Goal: Information Seeking & Learning: Learn about a topic

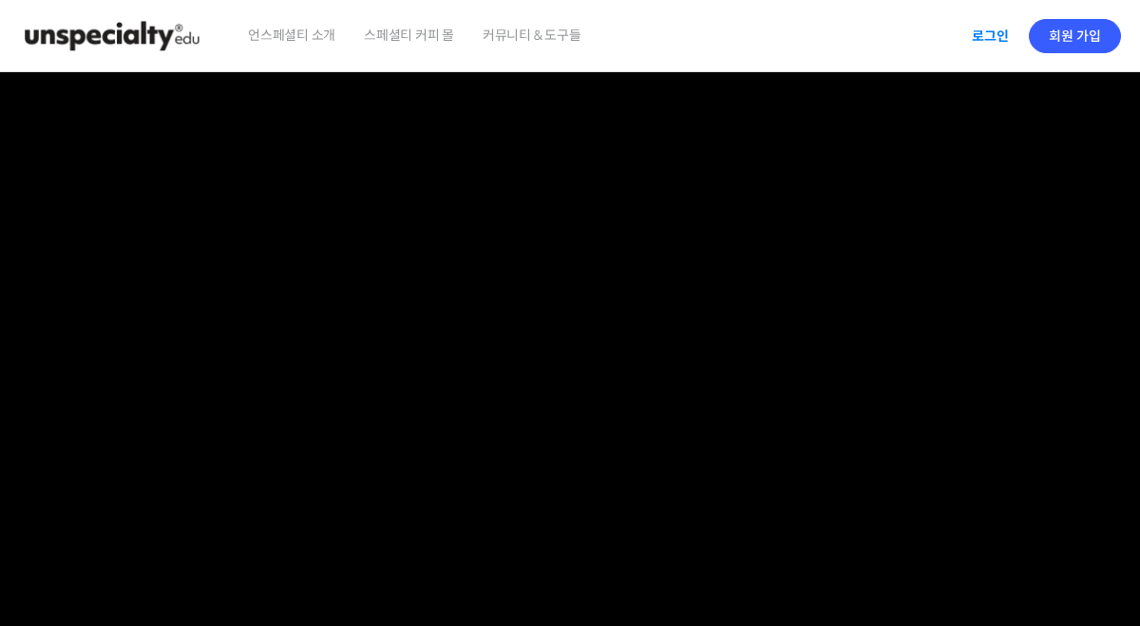
click at [1000, 36] on link "로그인" at bounding box center [991, 36] width 60 height 44
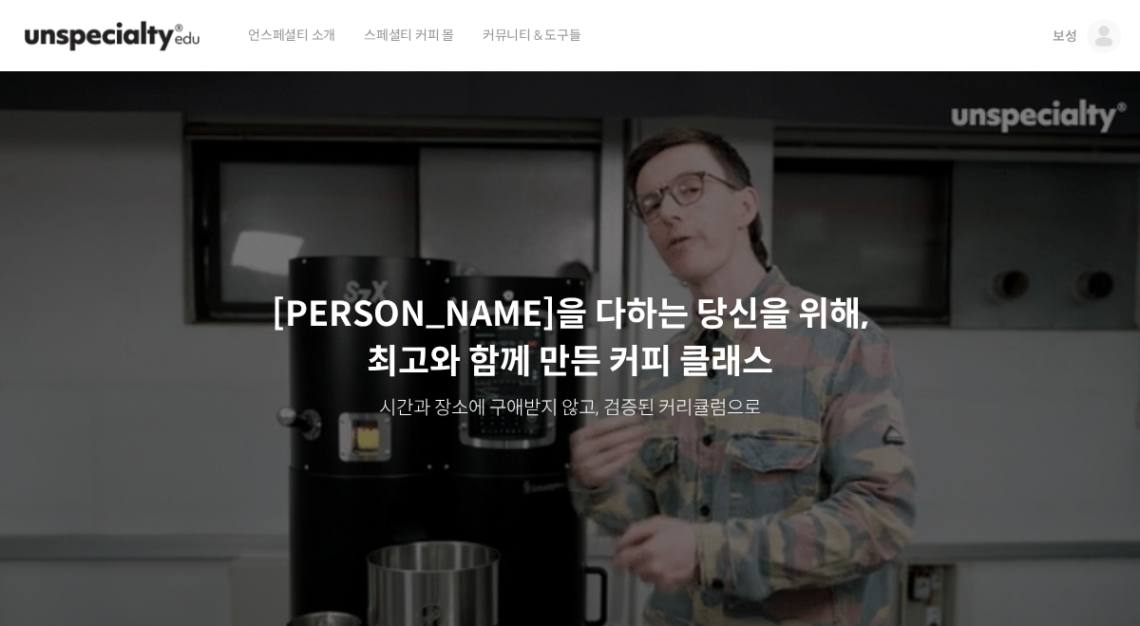
click at [1112, 37] on img at bounding box center [1104, 36] width 34 height 34
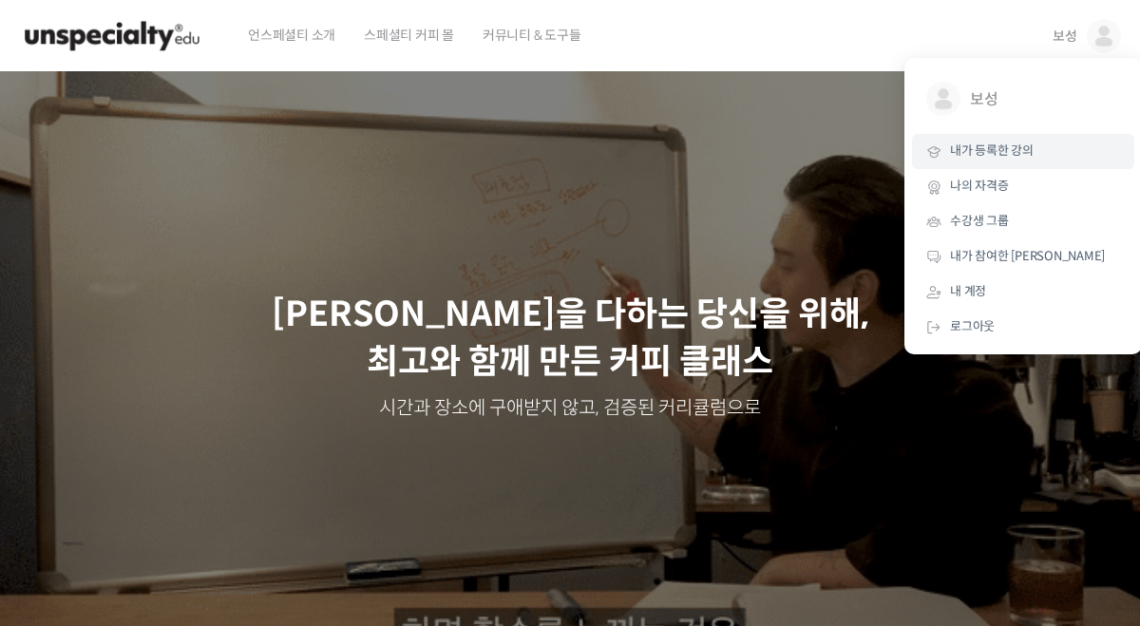
click at [1017, 157] on span "내가 등록한 강의" at bounding box center [992, 151] width 84 height 16
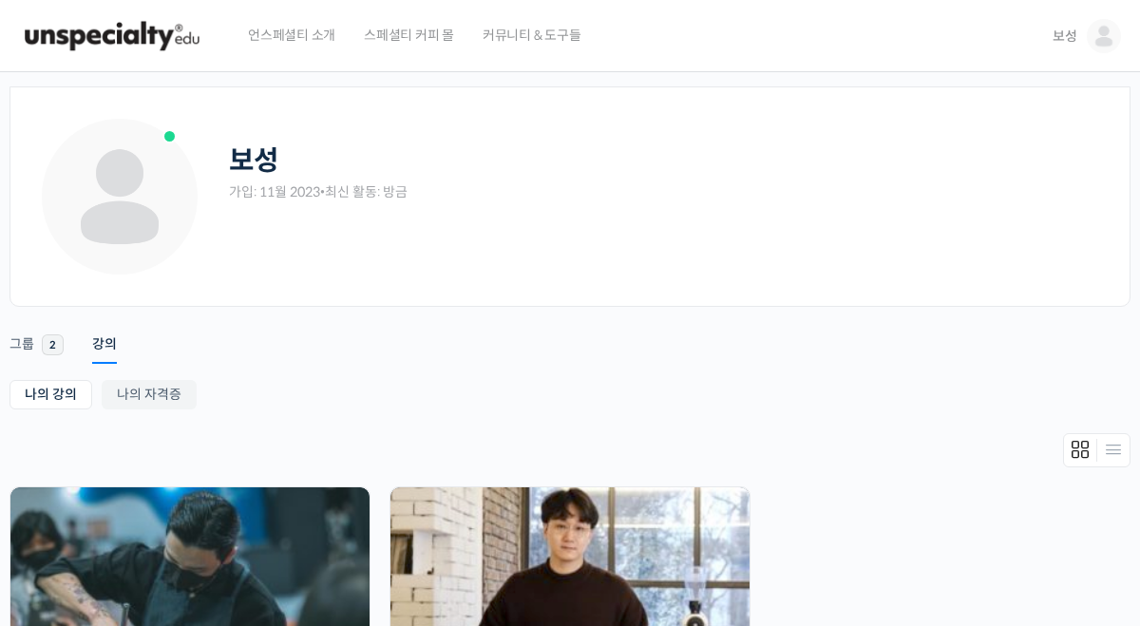
scroll to position [458, 0]
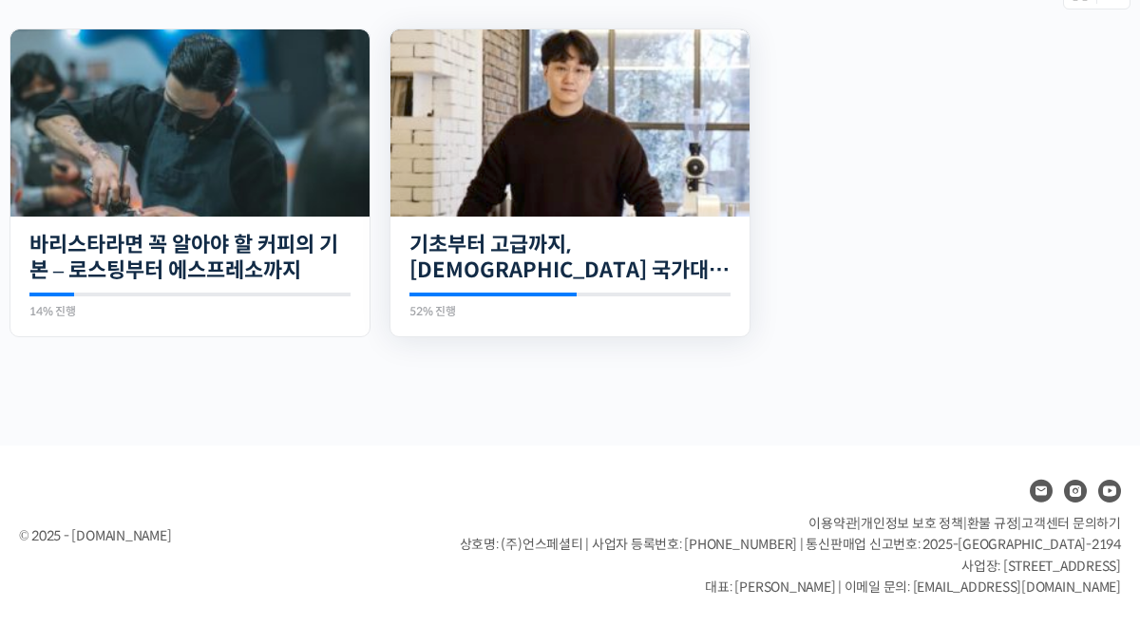
click at [555, 75] on img at bounding box center [570, 122] width 359 height 187
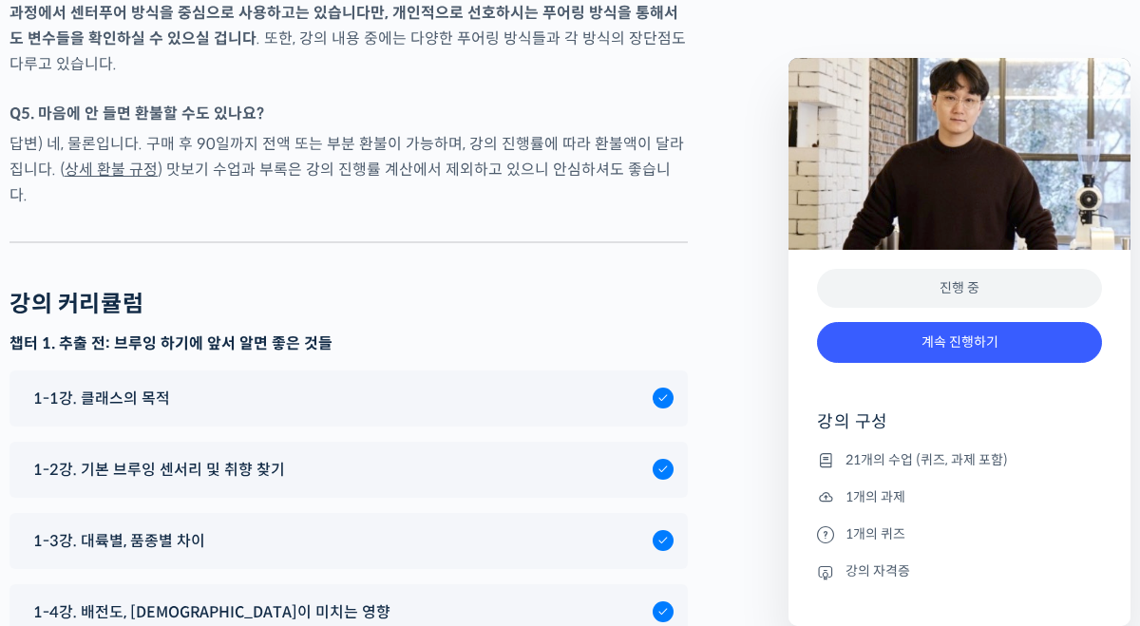
scroll to position [9016, 0]
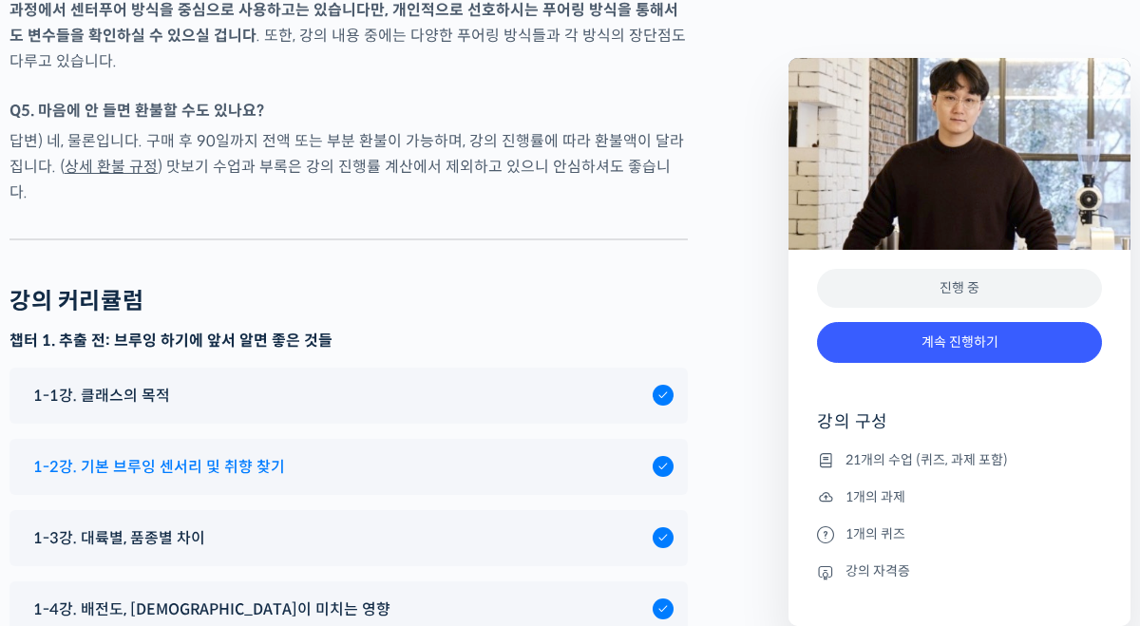
click at [412, 454] on div "1-2강. 기본 브루잉 센서리 및 취향 찾기" at bounding box center [338, 467] width 629 height 26
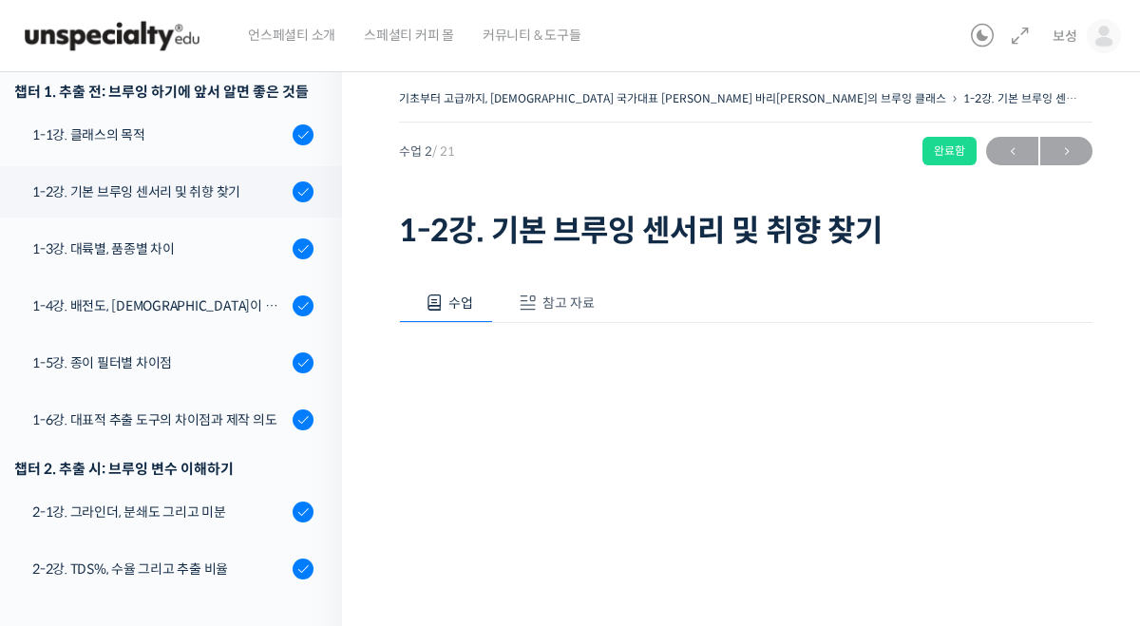
scroll to position [333, 0]
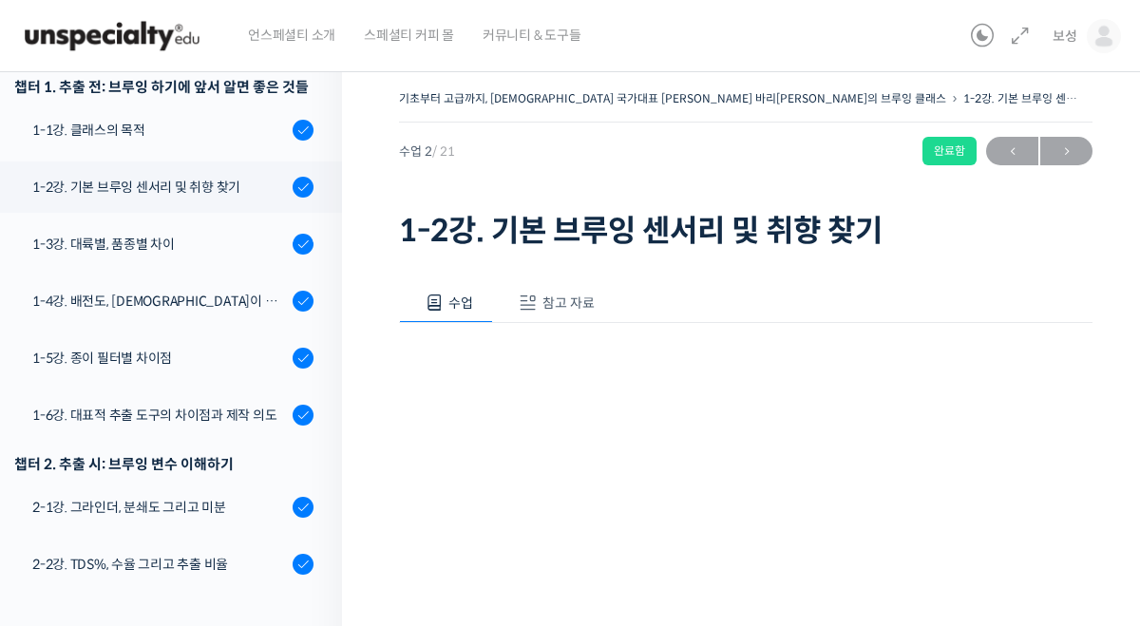
click at [506, 310] on button "참고 자료" at bounding box center [554, 303] width 122 height 40
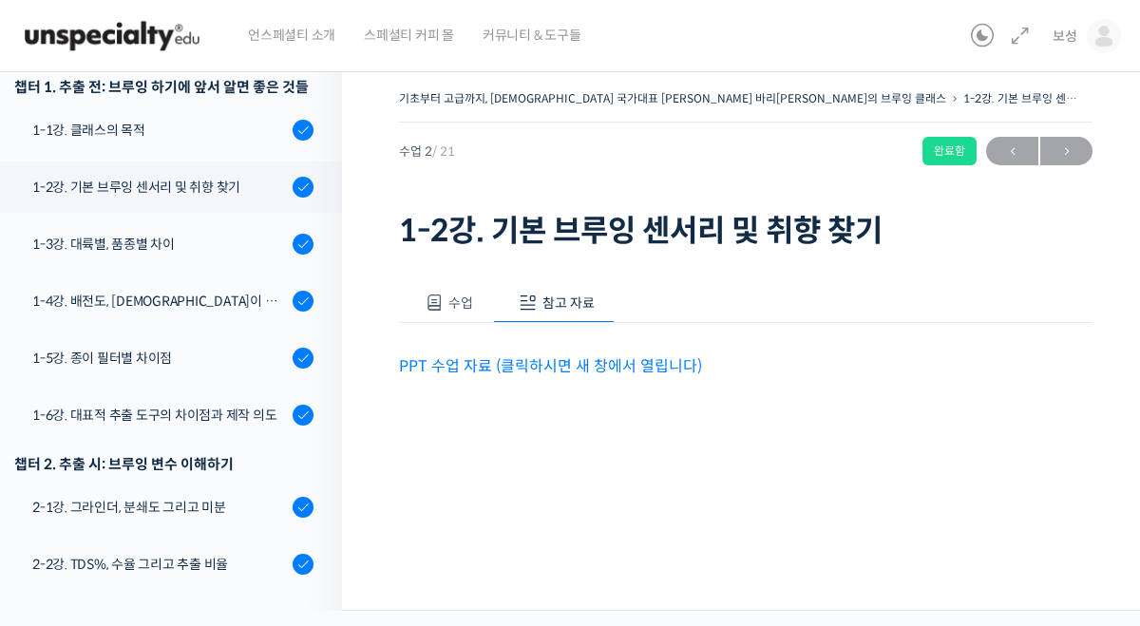
click at [492, 369] on link "PPT 수업 자료 (클릭하시면 새 창에서 열립니다)" at bounding box center [550, 366] width 303 height 20
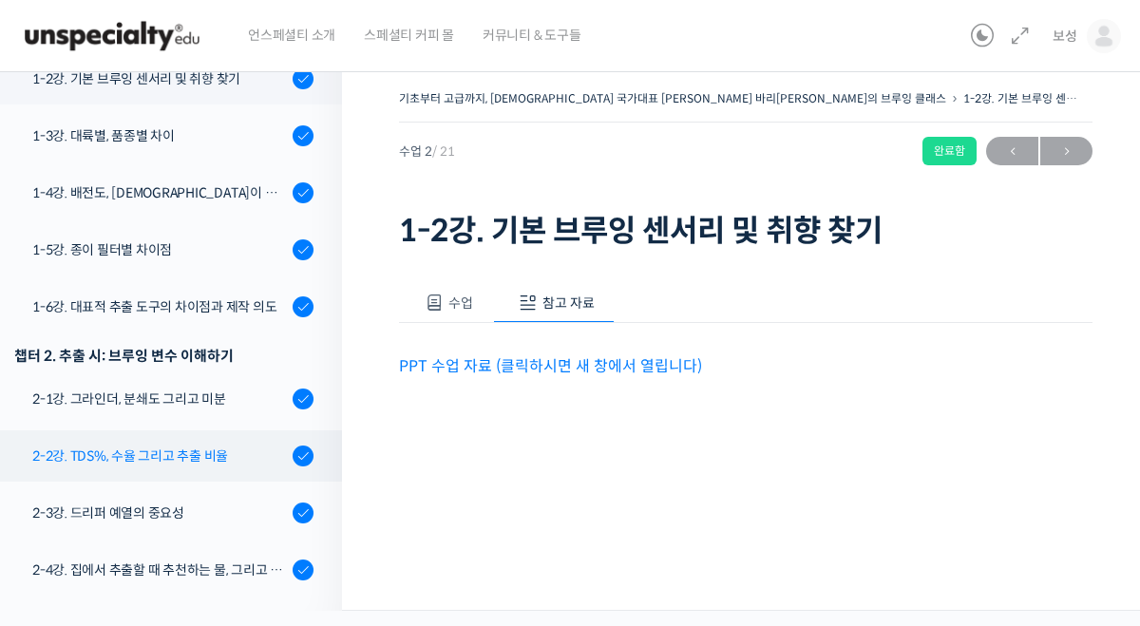
scroll to position [443, 0]
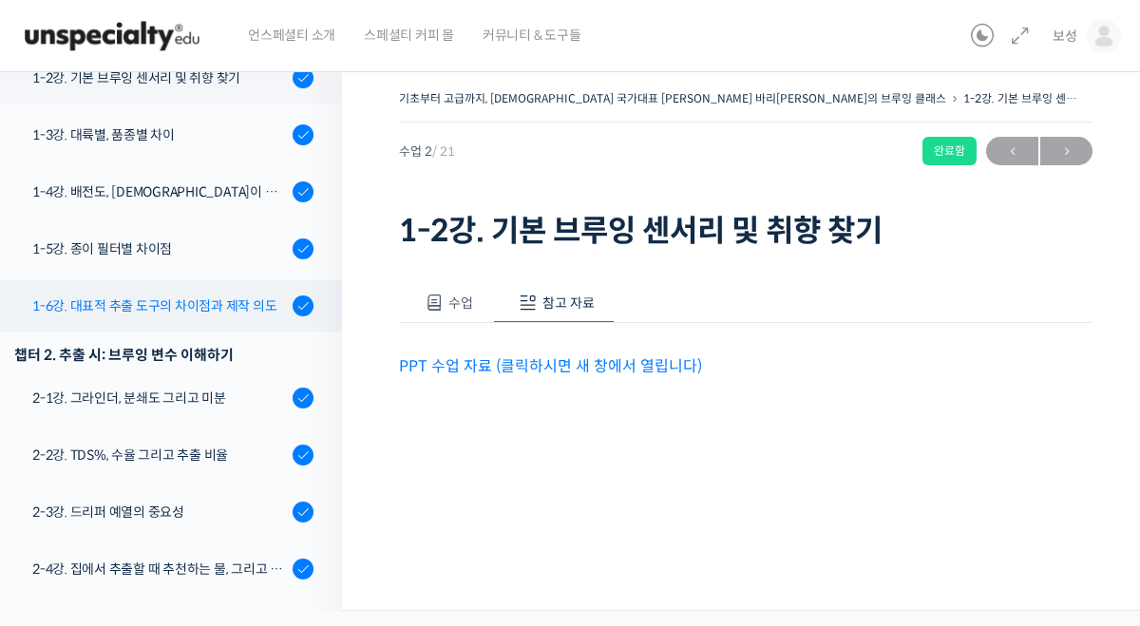
click at [165, 295] on div "1-6강. 대표적 추출 도구의 차이점과 제작 의도" at bounding box center [159, 305] width 255 height 21
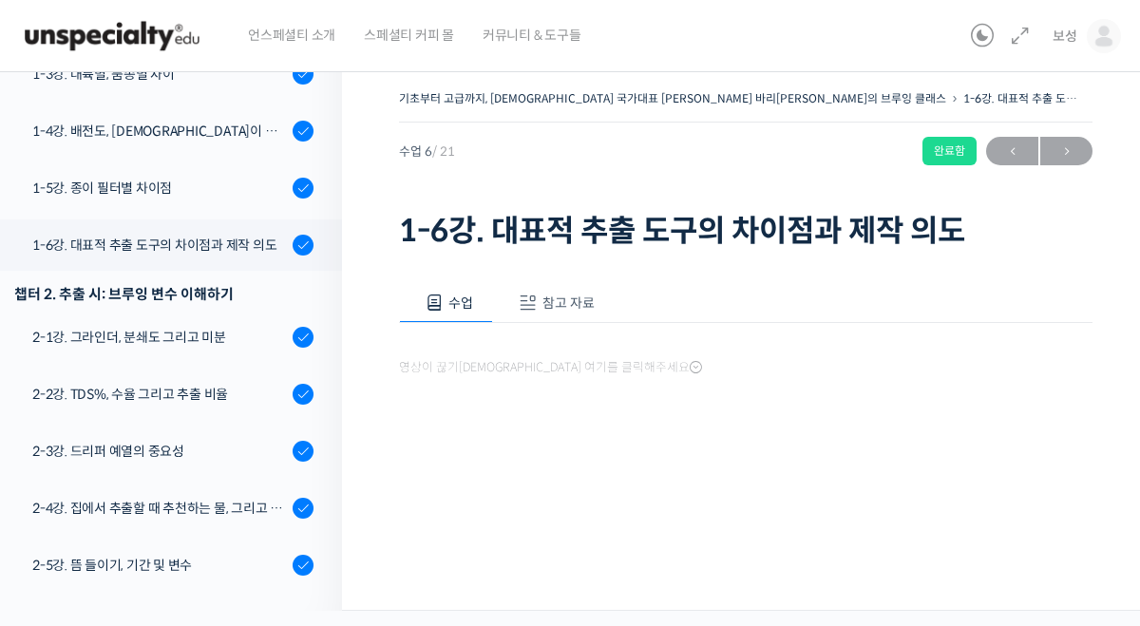
scroll to position [562, 0]
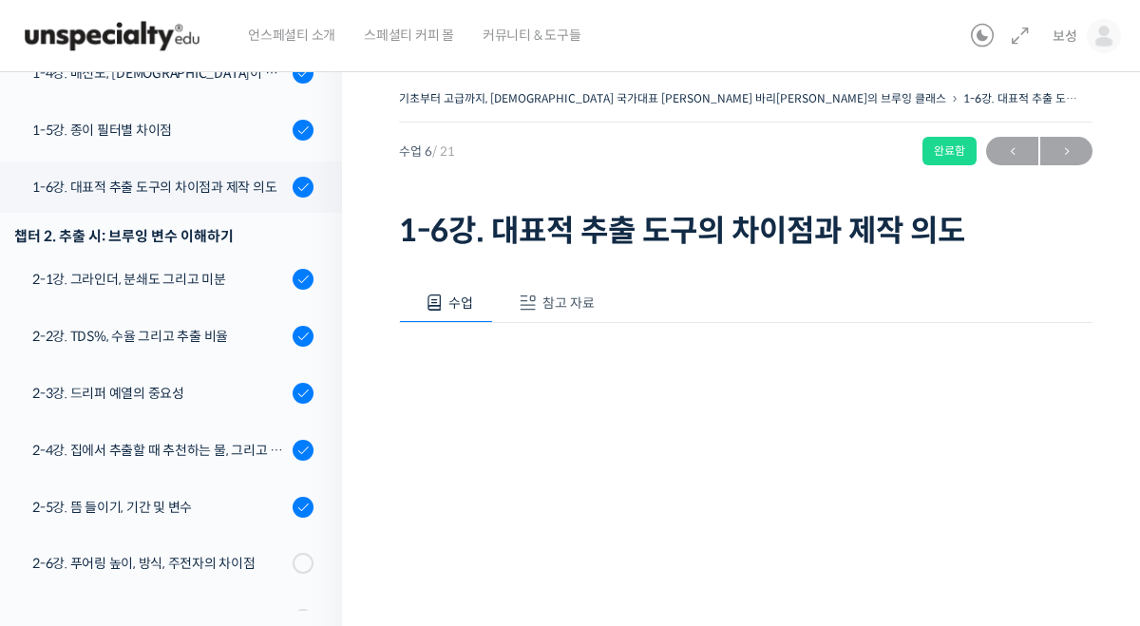
click at [572, 302] on span "참고 자료" at bounding box center [569, 303] width 52 height 17
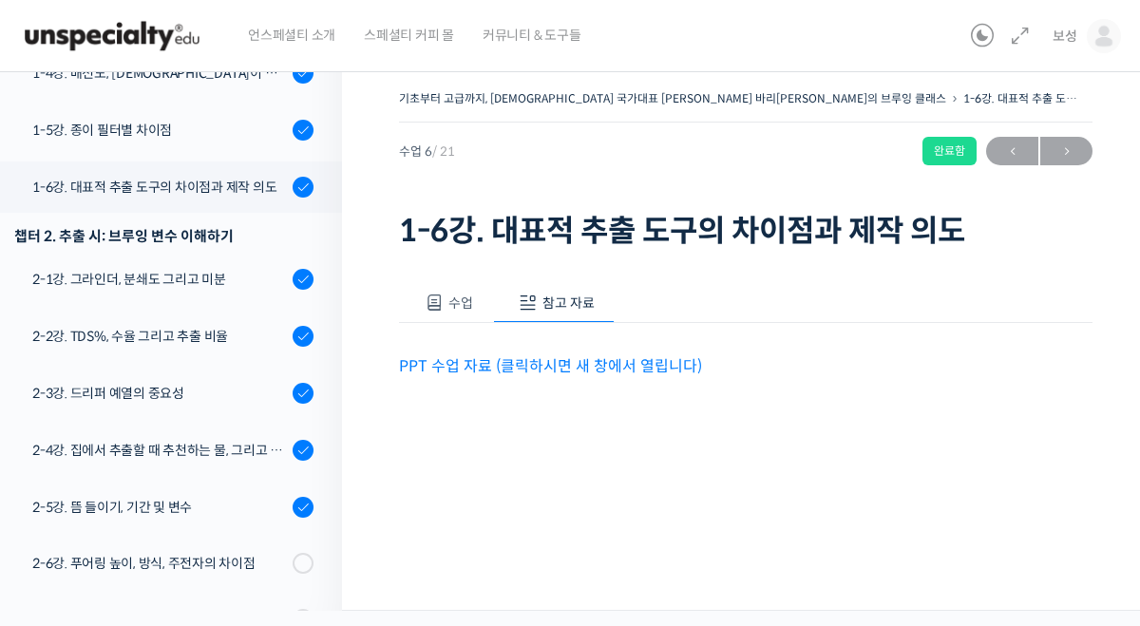
click at [550, 377] on p "PPT 수업 자료 (클릭하시면 새 창에서 열립니다)" at bounding box center [746, 366] width 694 height 26
click at [560, 369] on link "PPT 수업 자료 (클릭하시면 새 창에서 열립니다)" at bounding box center [550, 366] width 303 height 20
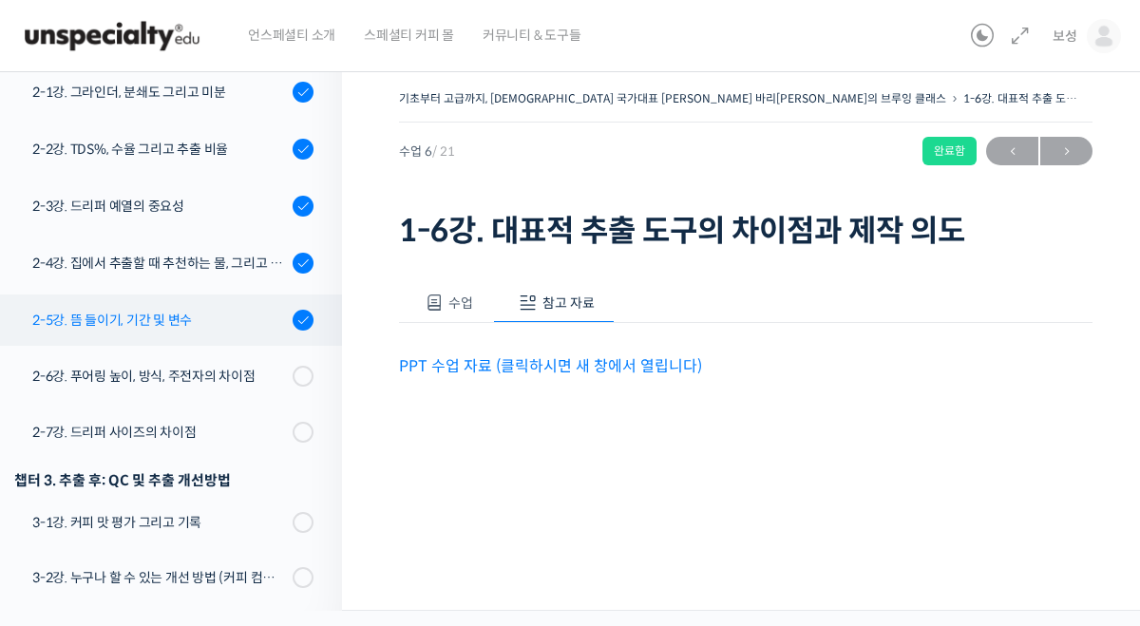
scroll to position [884, 0]
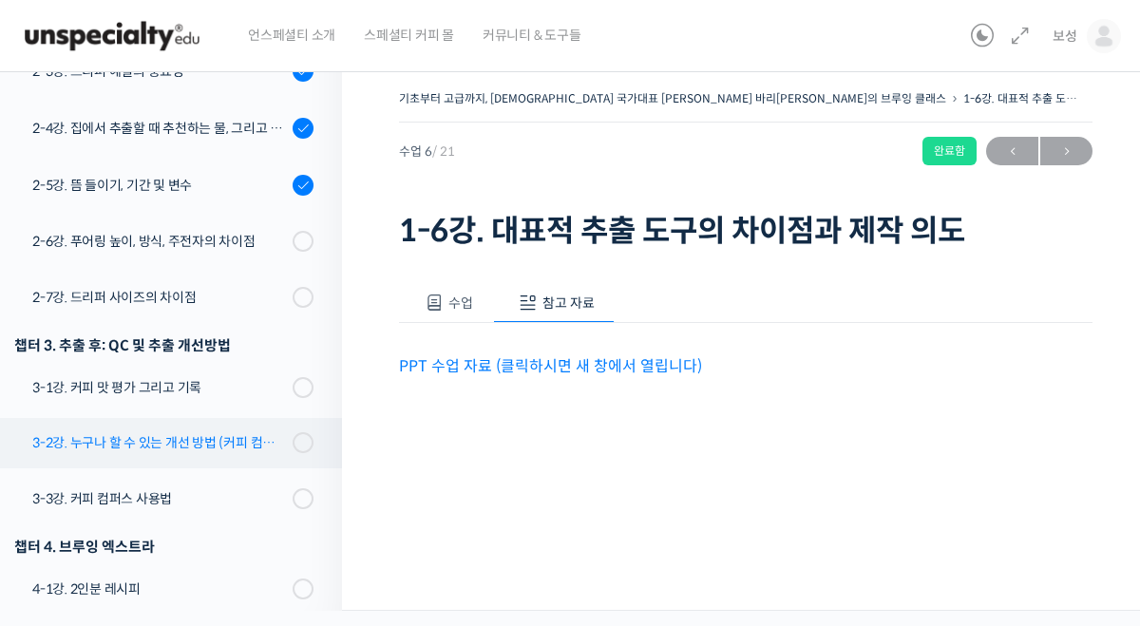
click at [148, 432] on div "3-2강. 누구나 할 수 있는 개선 방법 (커피 컴퍼스)" at bounding box center [159, 442] width 255 height 21
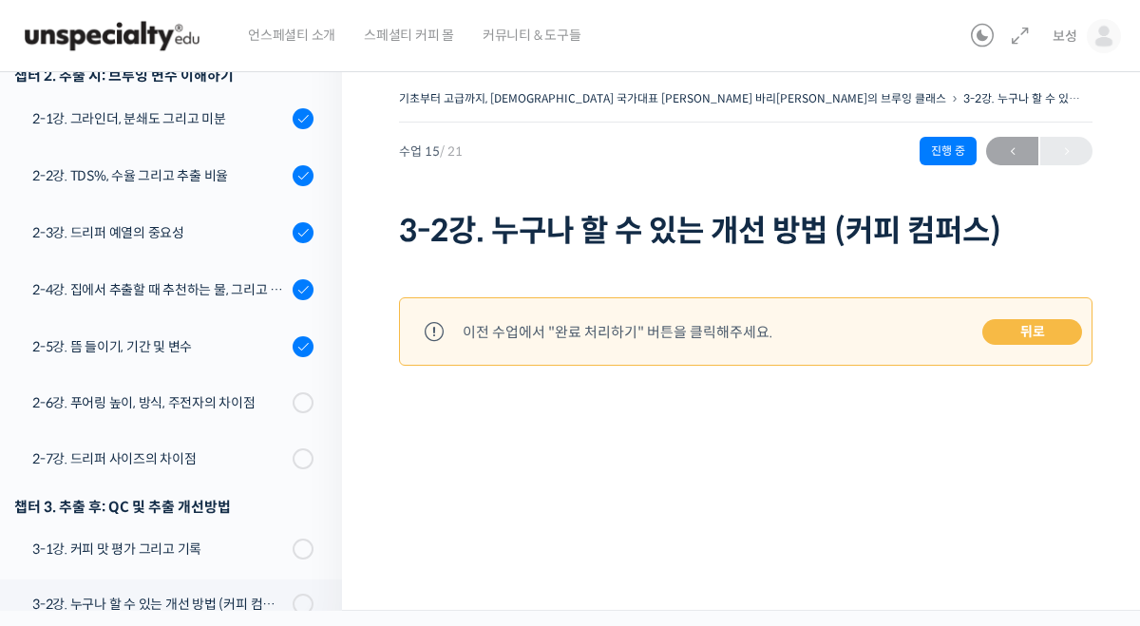
scroll to position [642, 0]
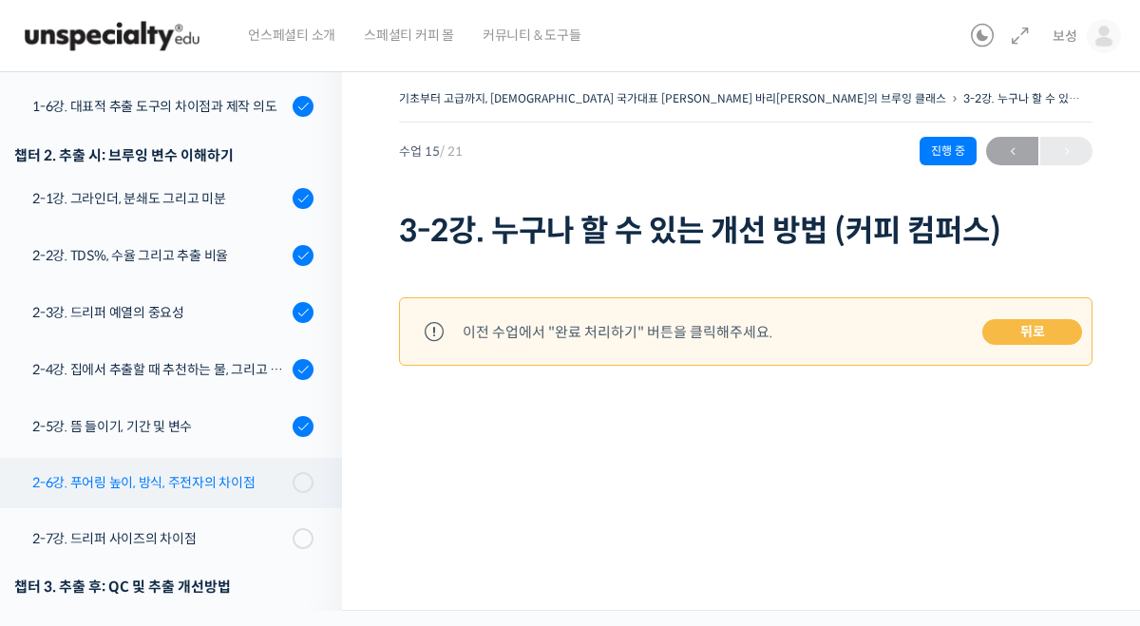
click at [253, 472] on div "2-6강. 푸어링 높이, 방식, 주전자의 차이점" at bounding box center [159, 482] width 255 height 21
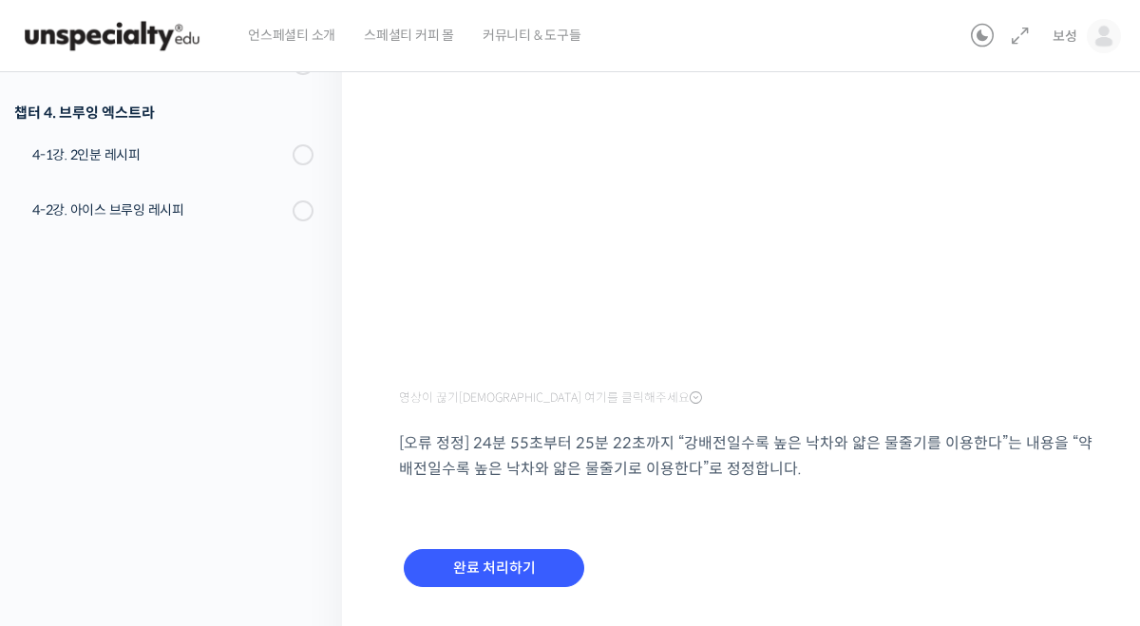
scroll to position [428, 0]
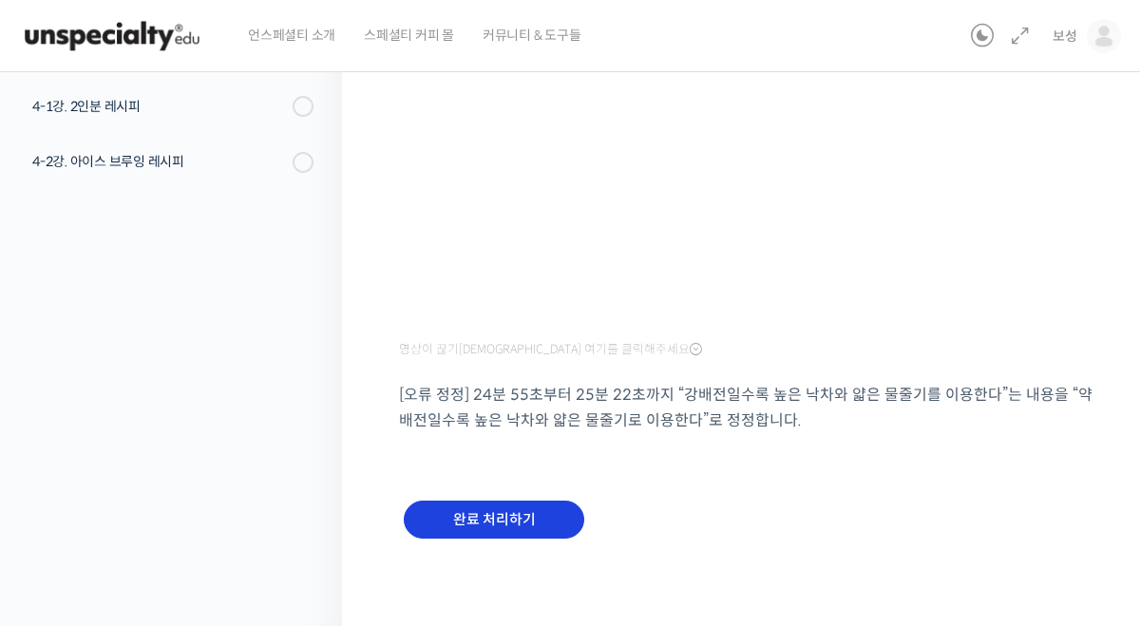
click at [500, 496] on div "완료 처리하기" at bounding box center [494, 535] width 190 height 79
click at [498, 514] on input "완료 처리하기" at bounding box center [494, 520] width 181 height 39
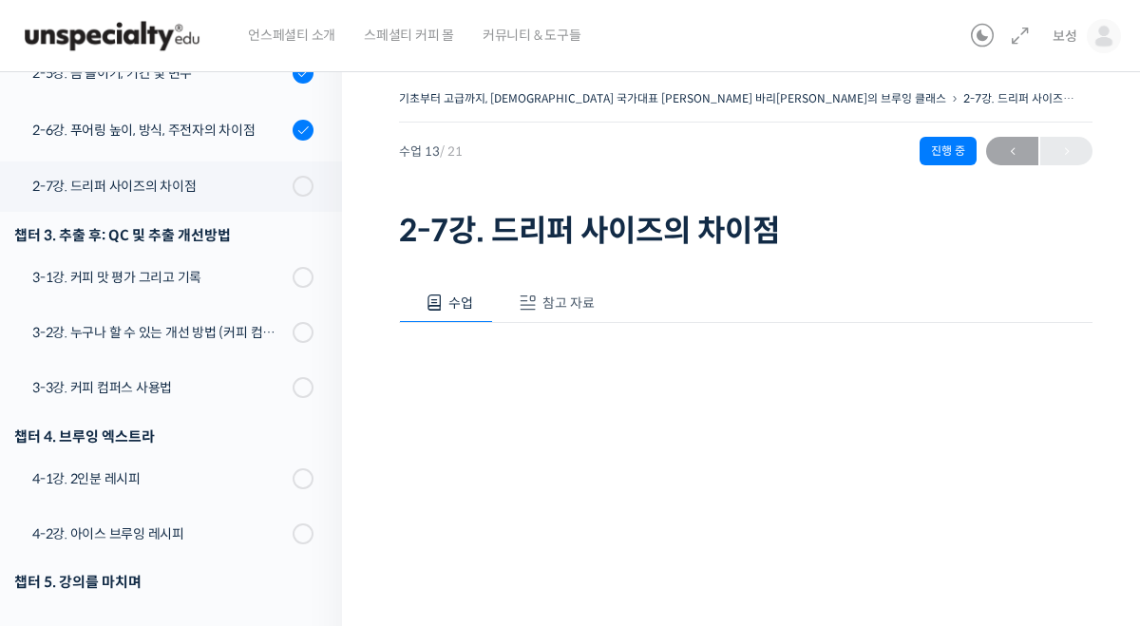
scroll to position [357, 0]
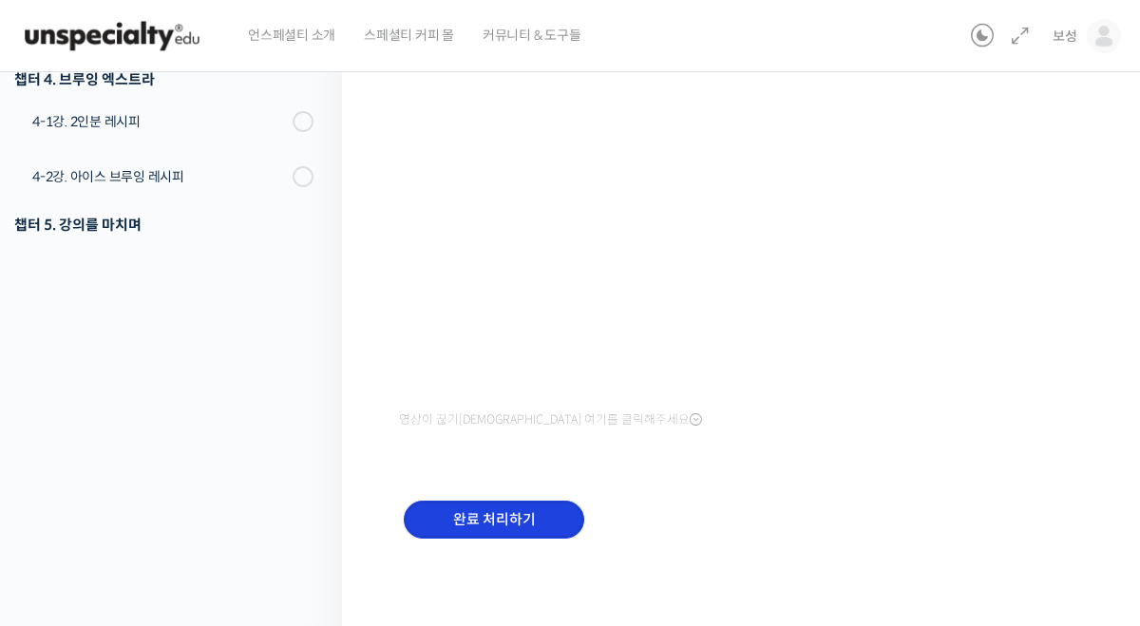
click at [510, 506] on input "완료 처리하기" at bounding box center [494, 520] width 181 height 39
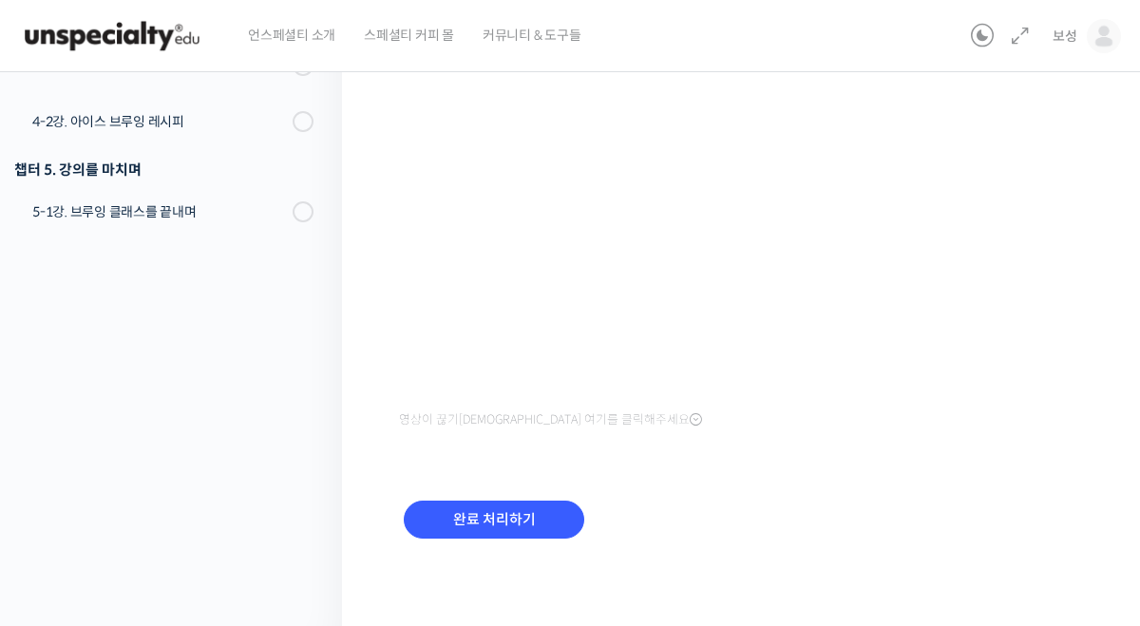
scroll to position [1053, 0]
click at [510, 506] on input "완료 처리하기" at bounding box center [494, 520] width 181 height 39
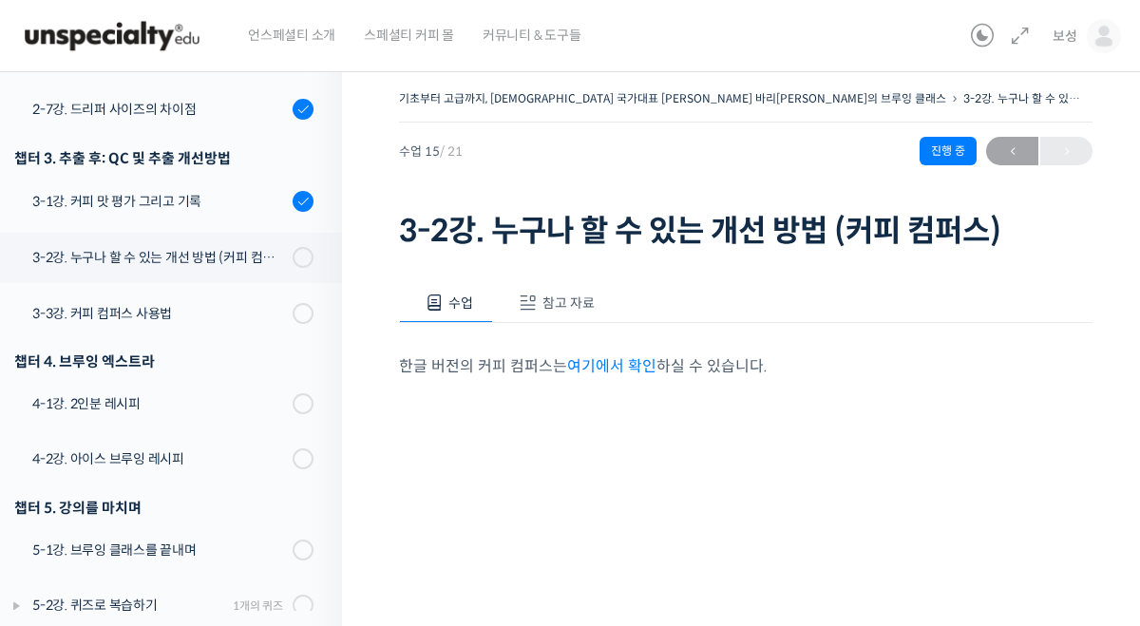
scroll to position [383, 0]
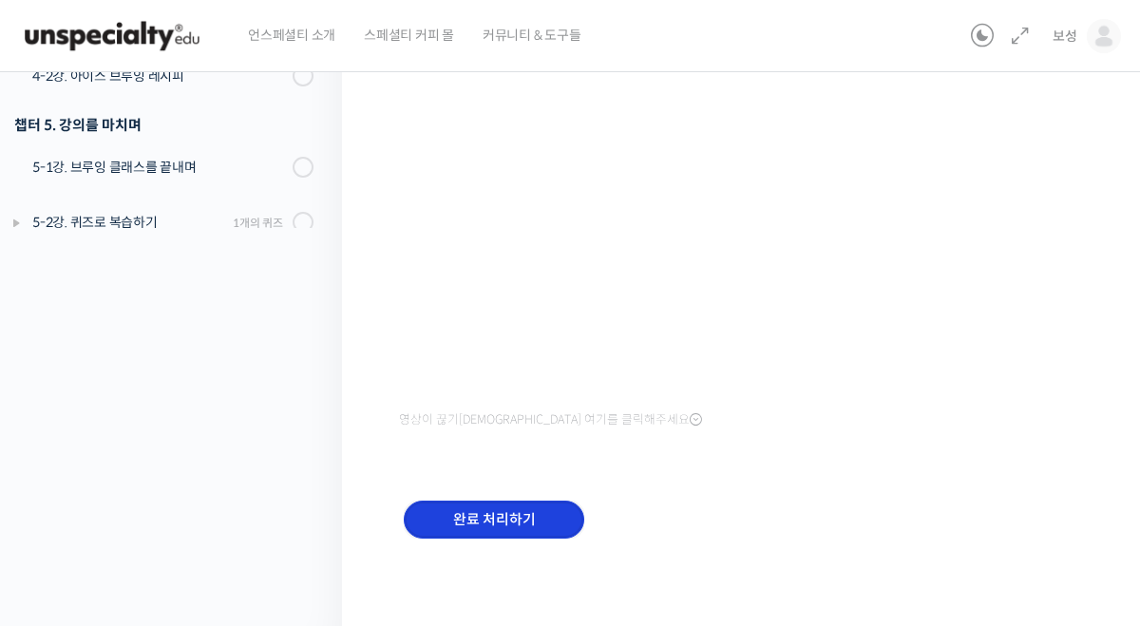
click at [509, 506] on input "완료 처리하기" at bounding box center [494, 520] width 181 height 39
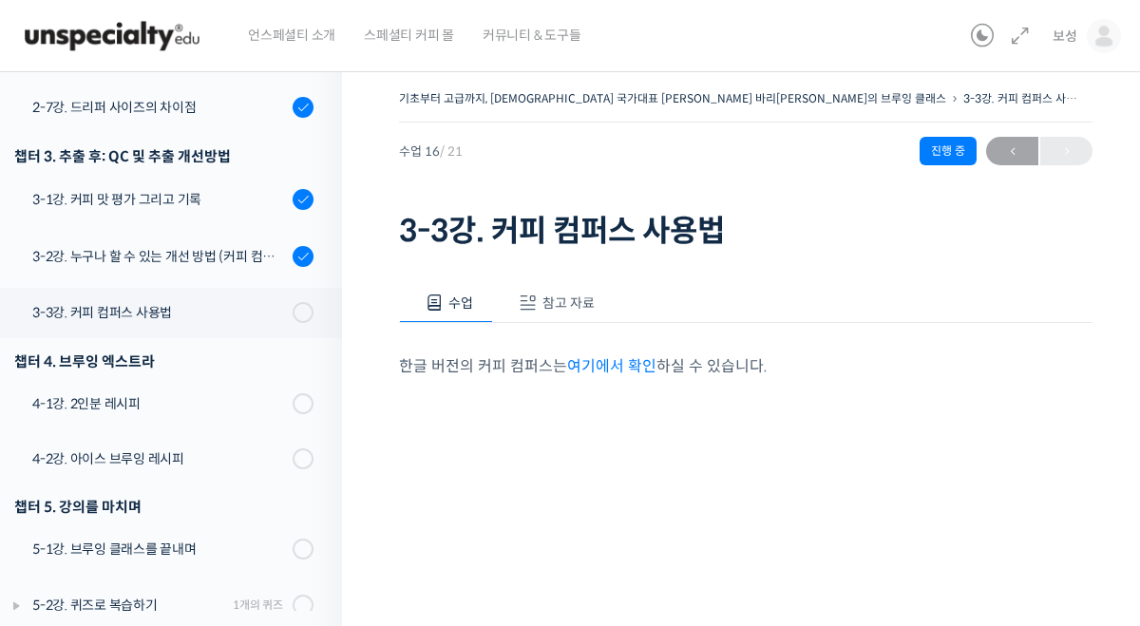
scroll to position [383, 0]
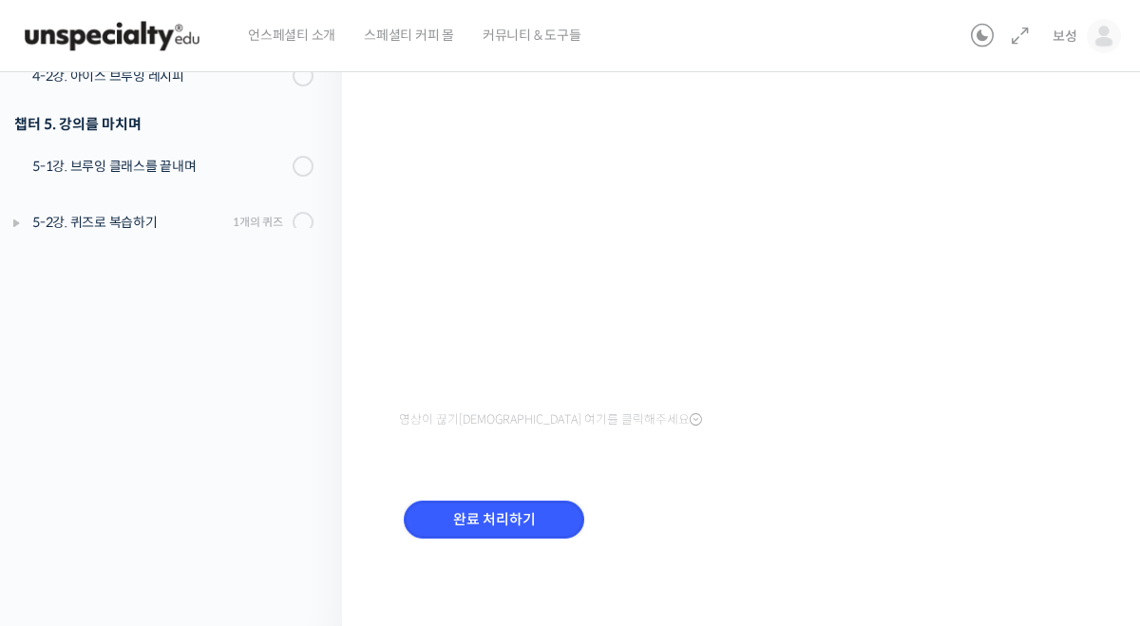
click at [509, 505] on input "완료 처리하기" at bounding box center [494, 520] width 181 height 39
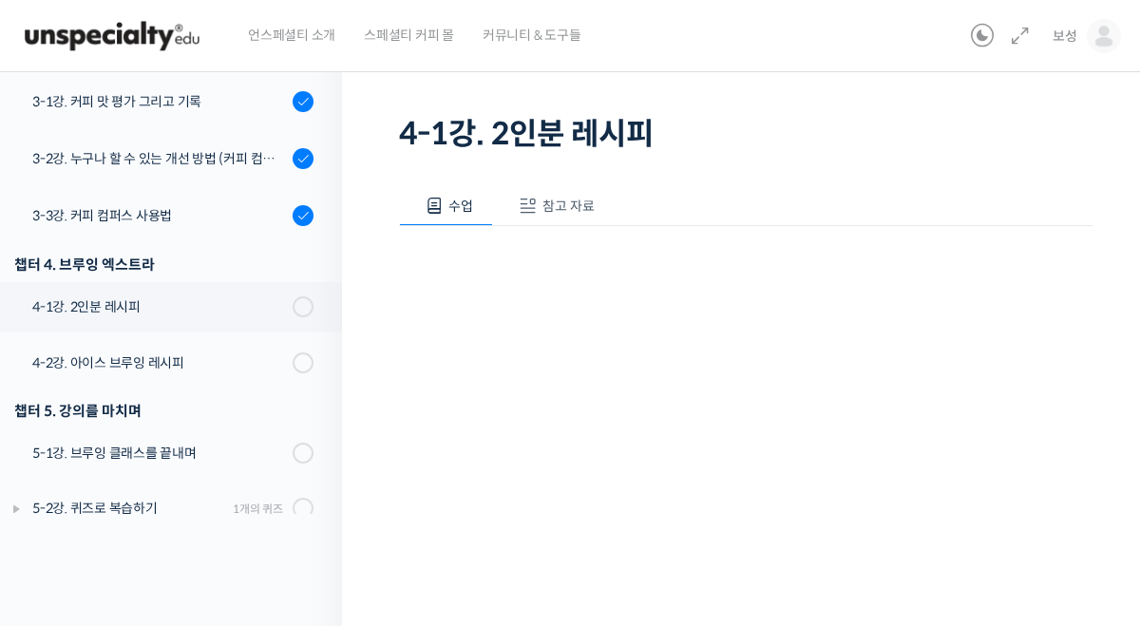
scroll to position [357, 0]
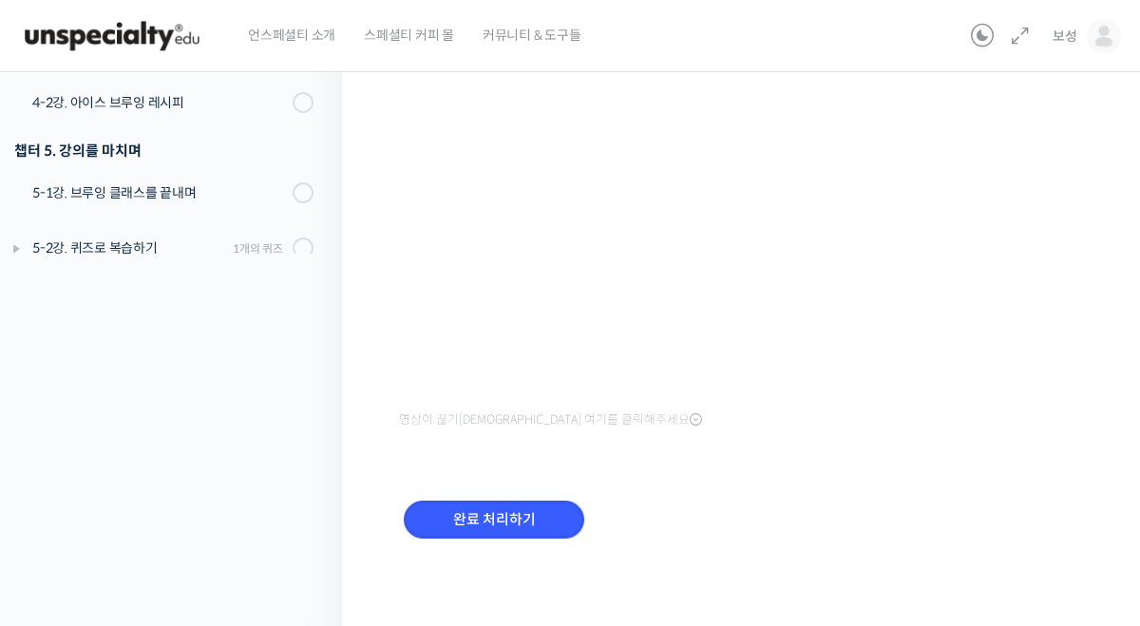
click at [509, 506] on input "완료 처리하기" at bounding box center [494, 520] width 181 height 39
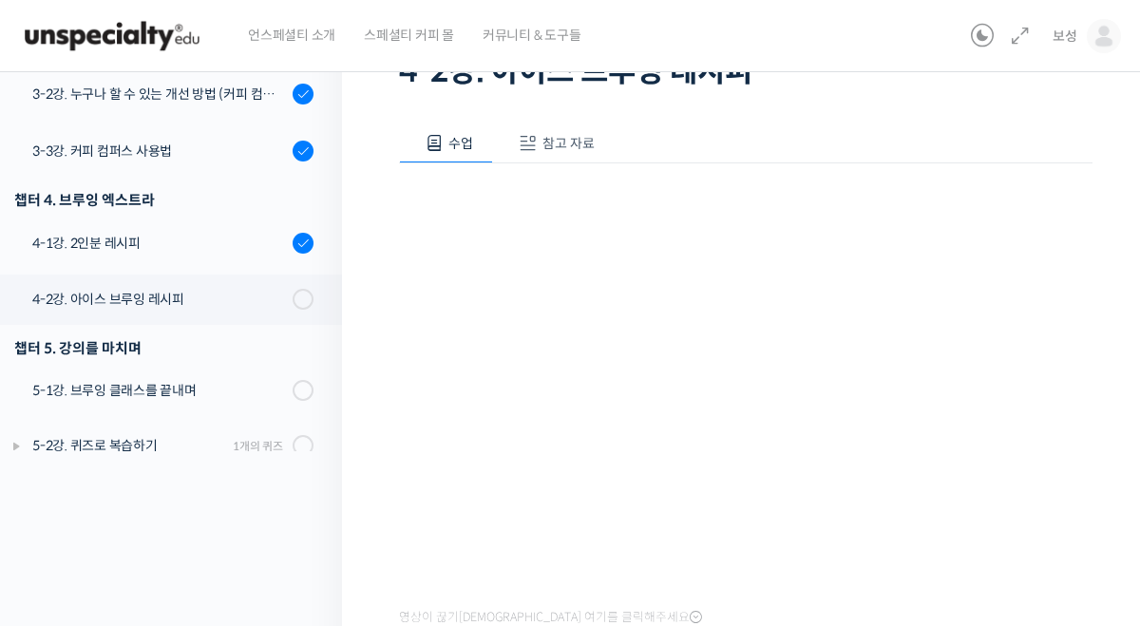
scroll to position [357, 0]
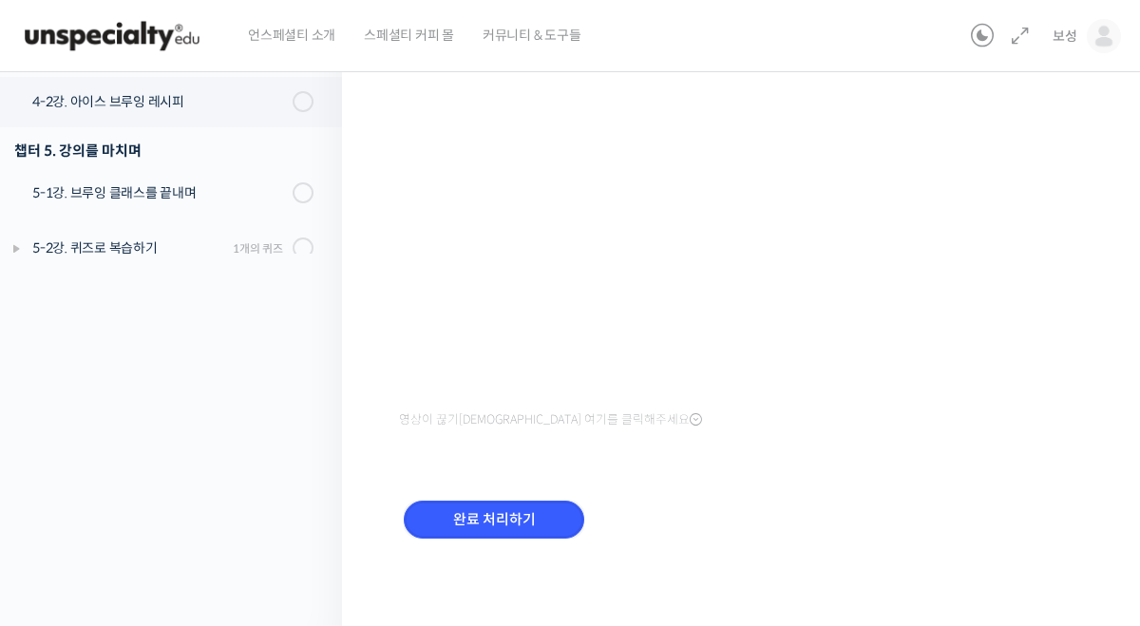
click at [509, 507] on input "완료 처리하기" at bounding box center [494, 520] width 181 height 39
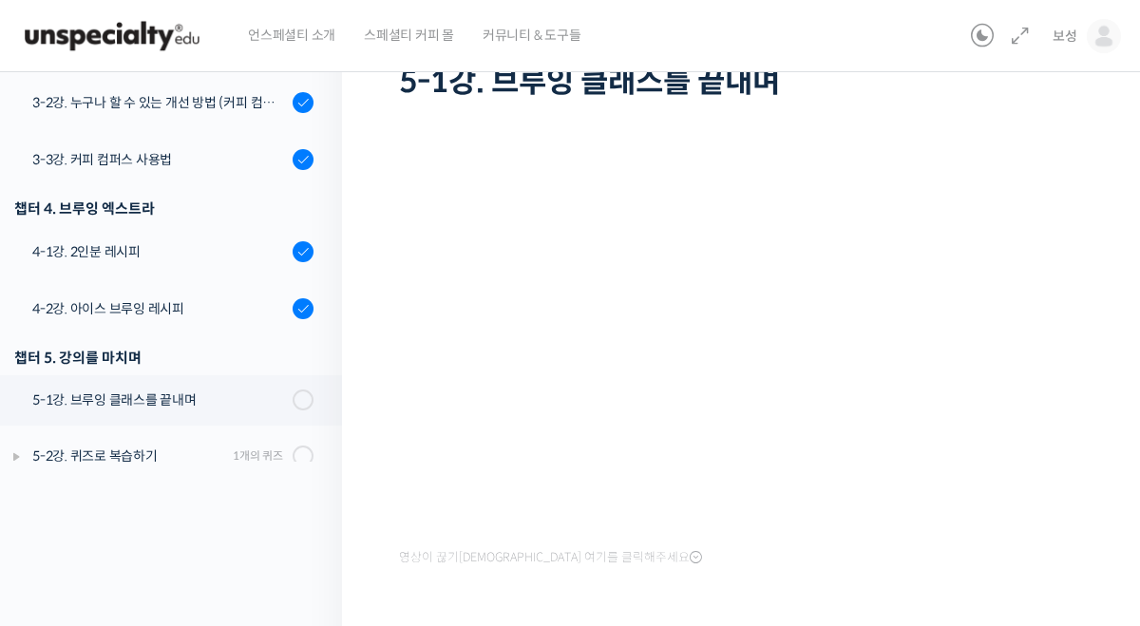
scroll to position [288, 0]
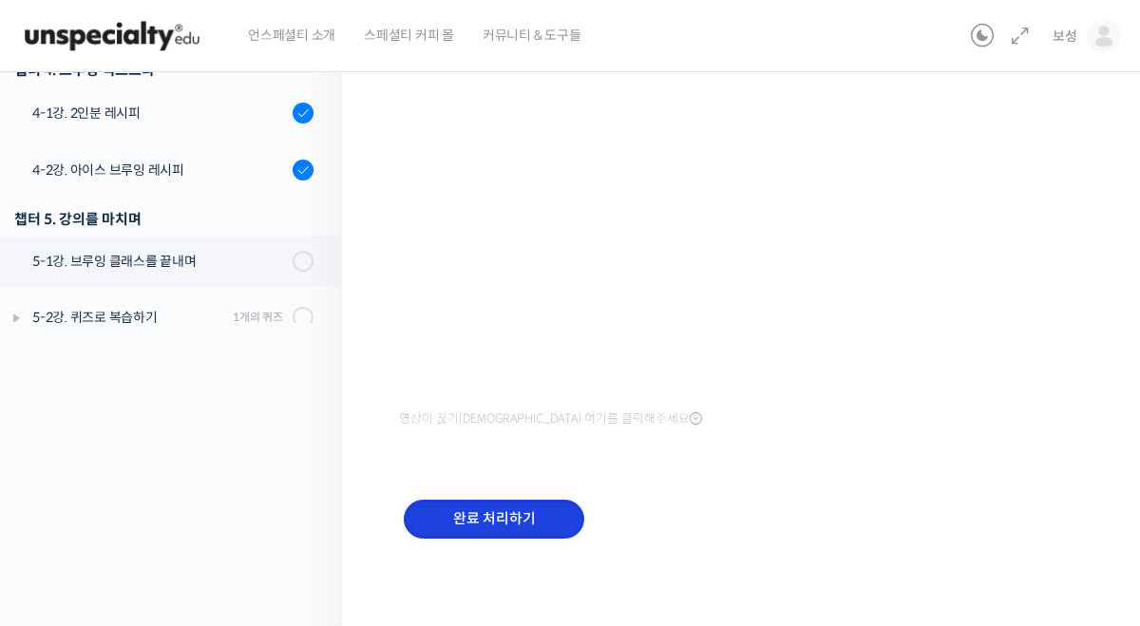
click at [509, 506] on input "완료 처리하기" at bounding box center [494, 519] width 181 height 39
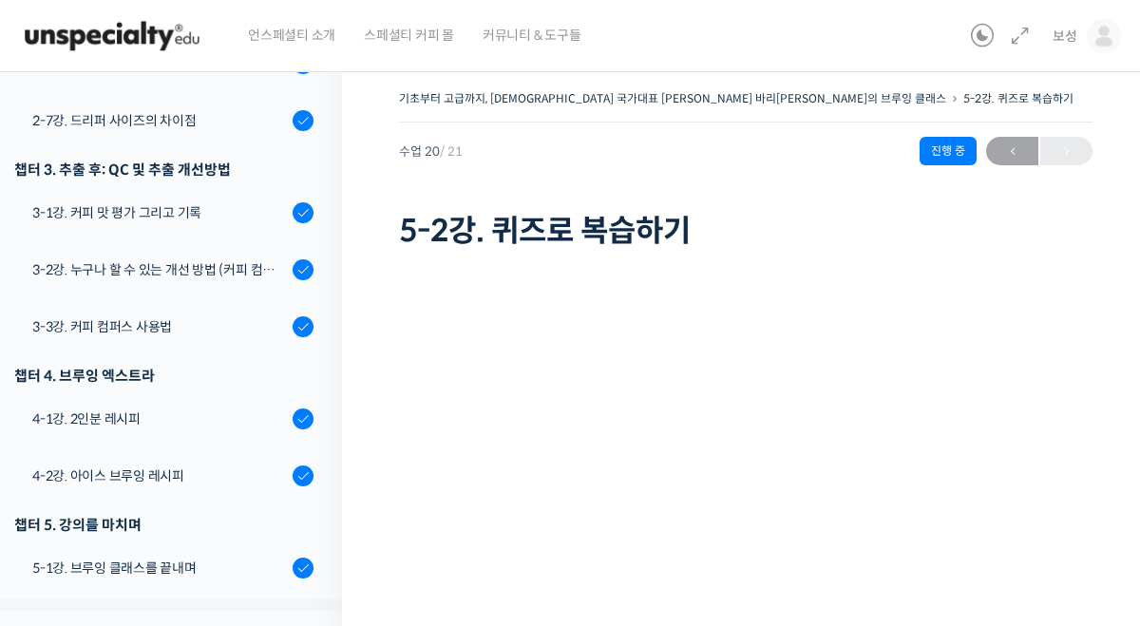
scroll to position [1130, 0]
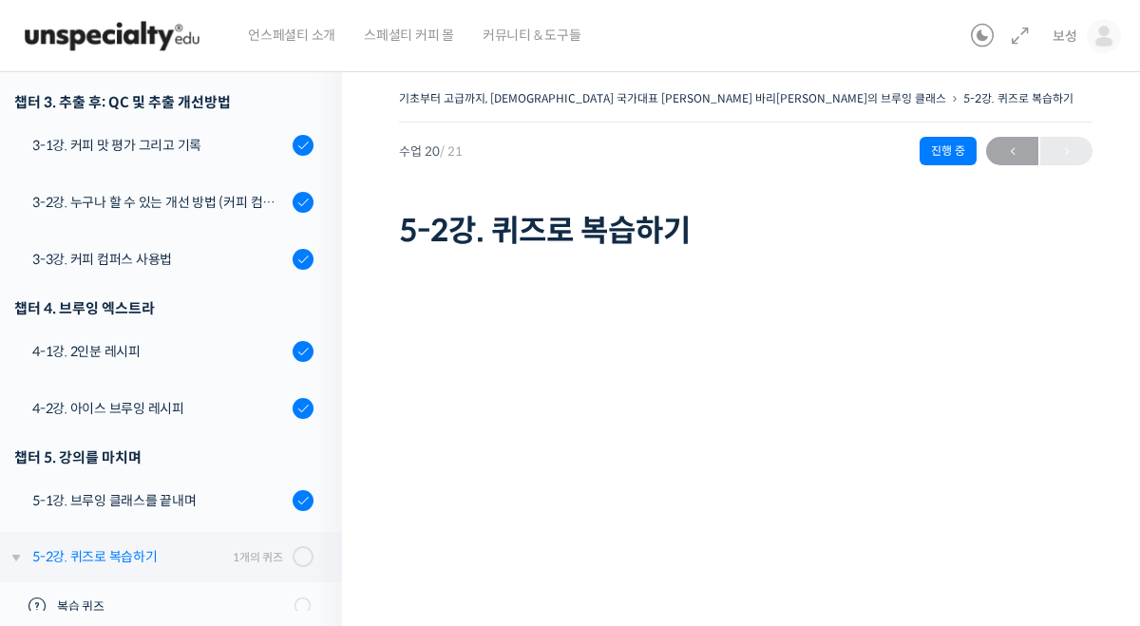
click at [198, 546] on div "5-2강. 퀴즈로 복습하기" at bounding box center [129, 556] width 195 height 21
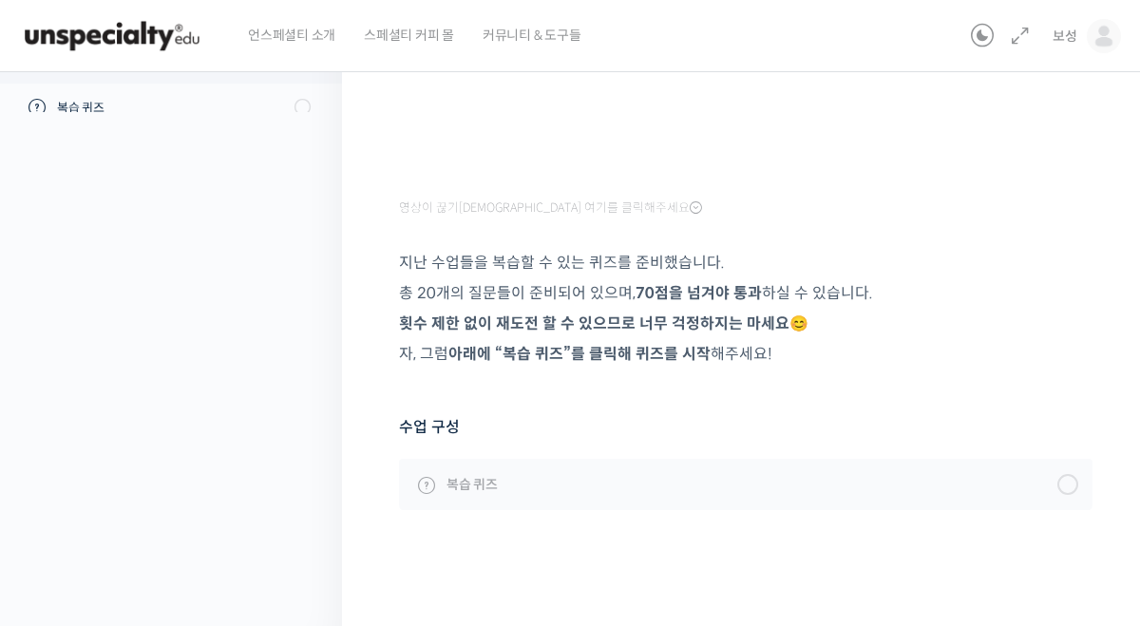
scroll to position [491, 0]
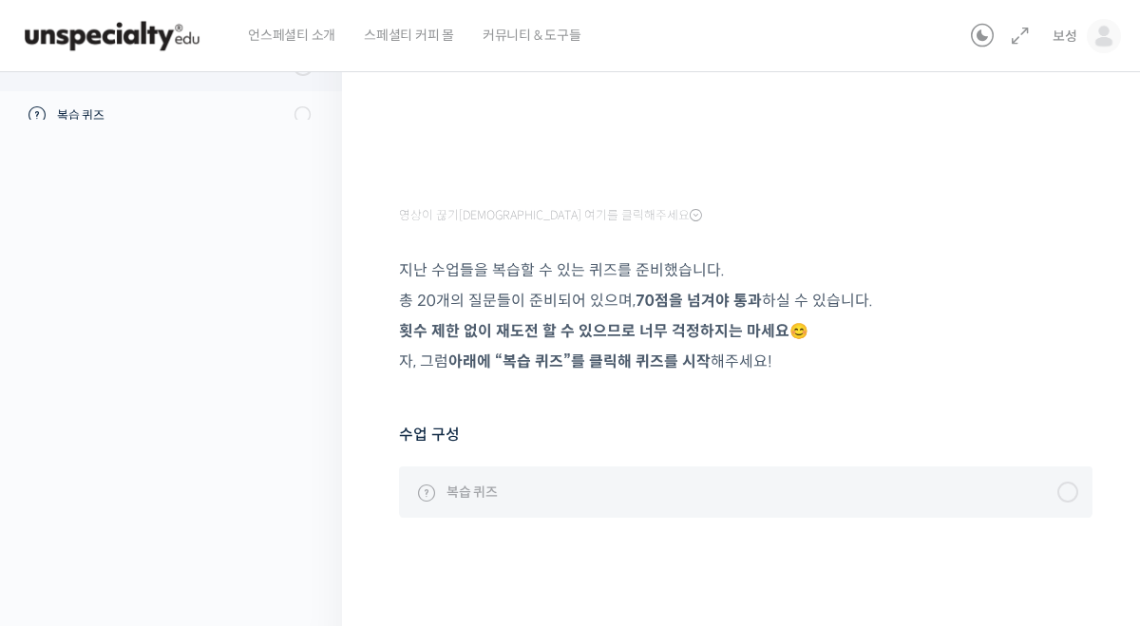
click at [467, 482] on span "복습 퀴즈" at bounding box center [472, 492] width 51 height 21
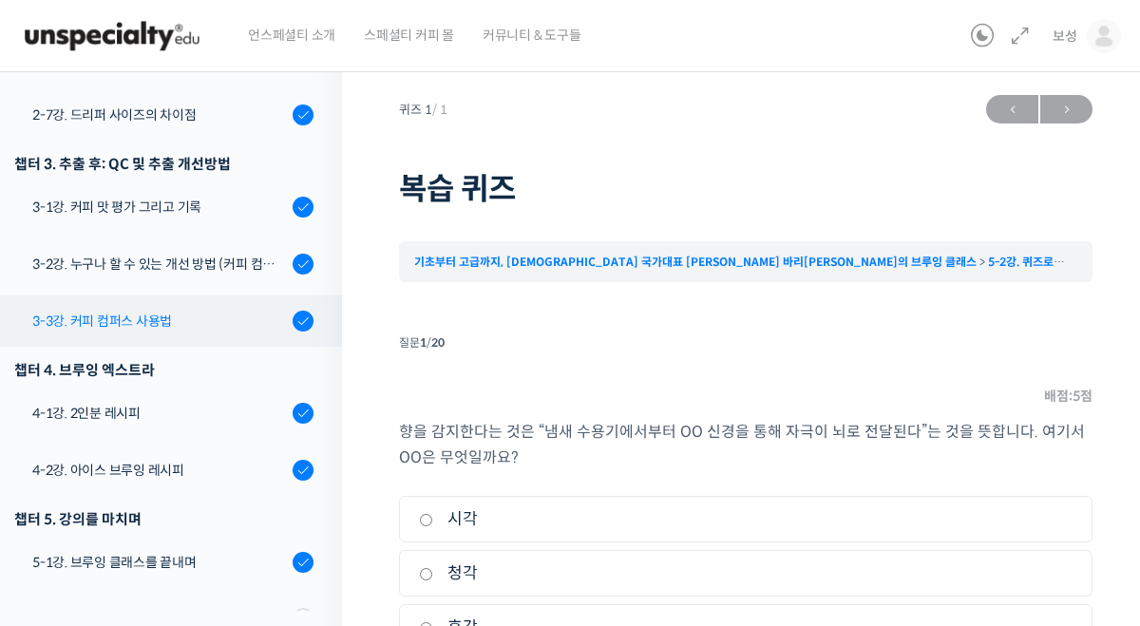
scroll to position [1040, 0]
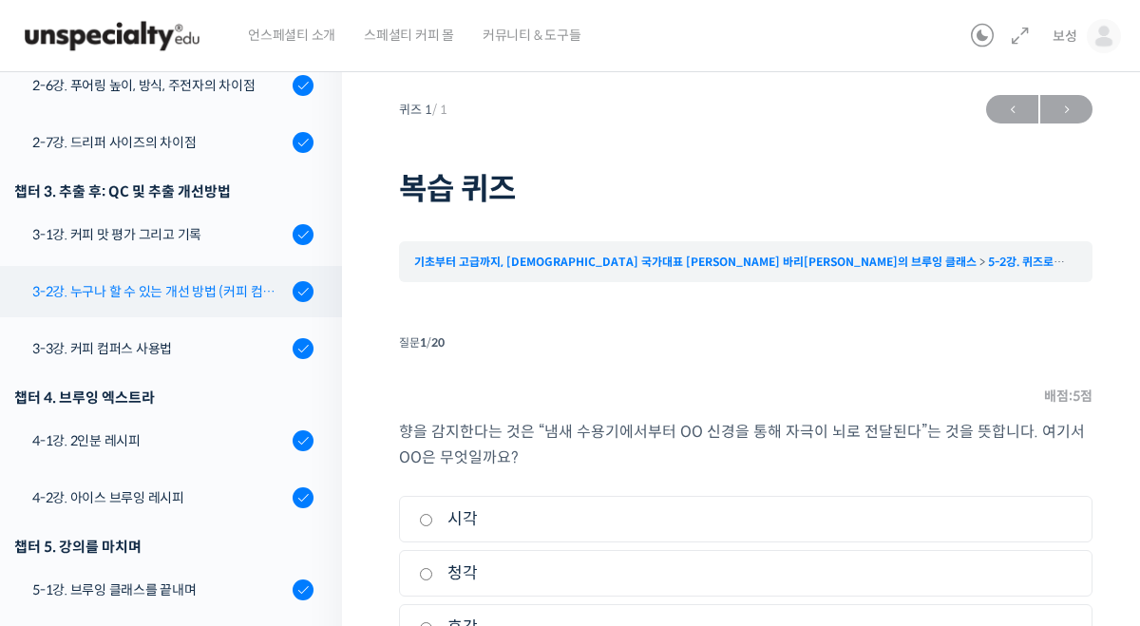
click at [148, 266] on link "3-2강. 누구나 할 수 있는 개선 방법 (커피 컴퍼스)" at bounding box center [166, 291] width 352 height 51
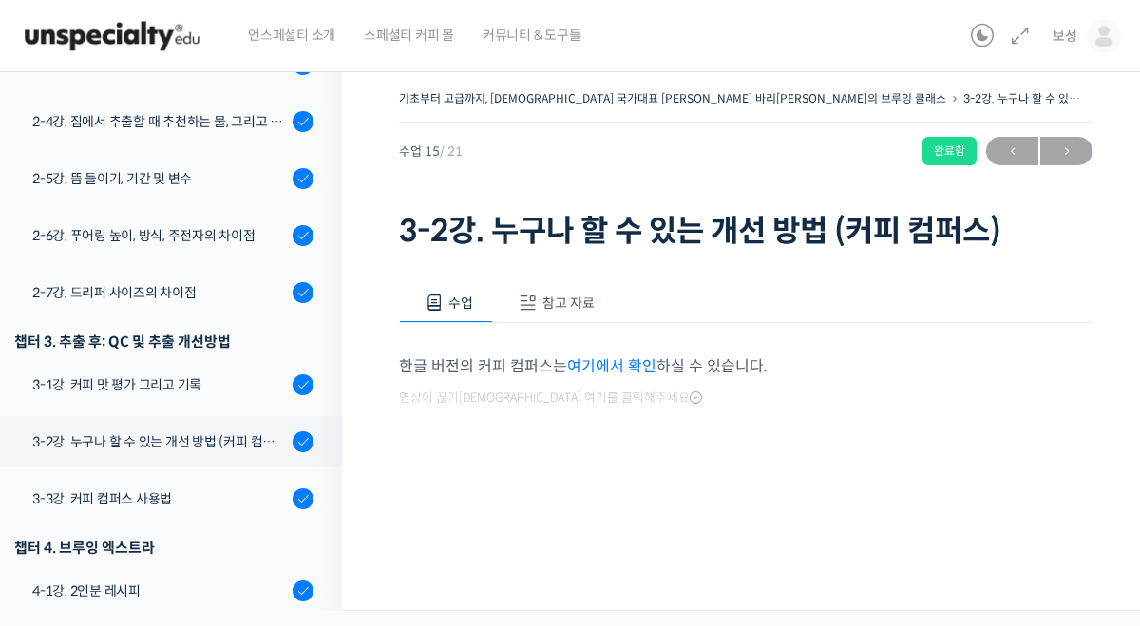
scroll to position [1081, 0]
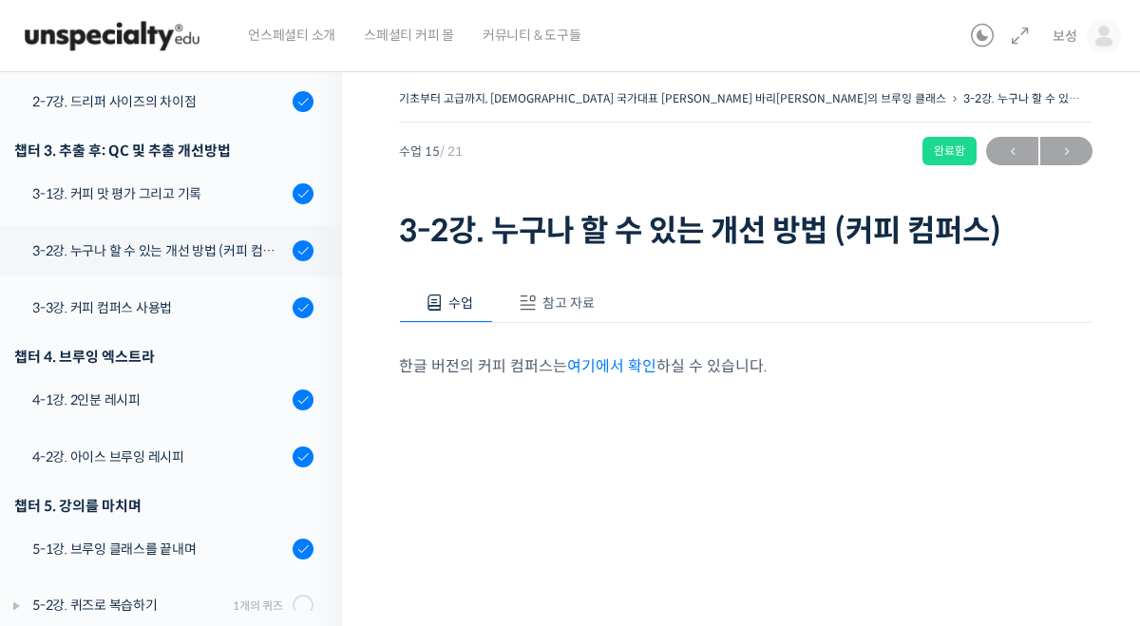
click at [578, 310] on span "참고 자료" at bounding box center [569, 303] width 52 height 17
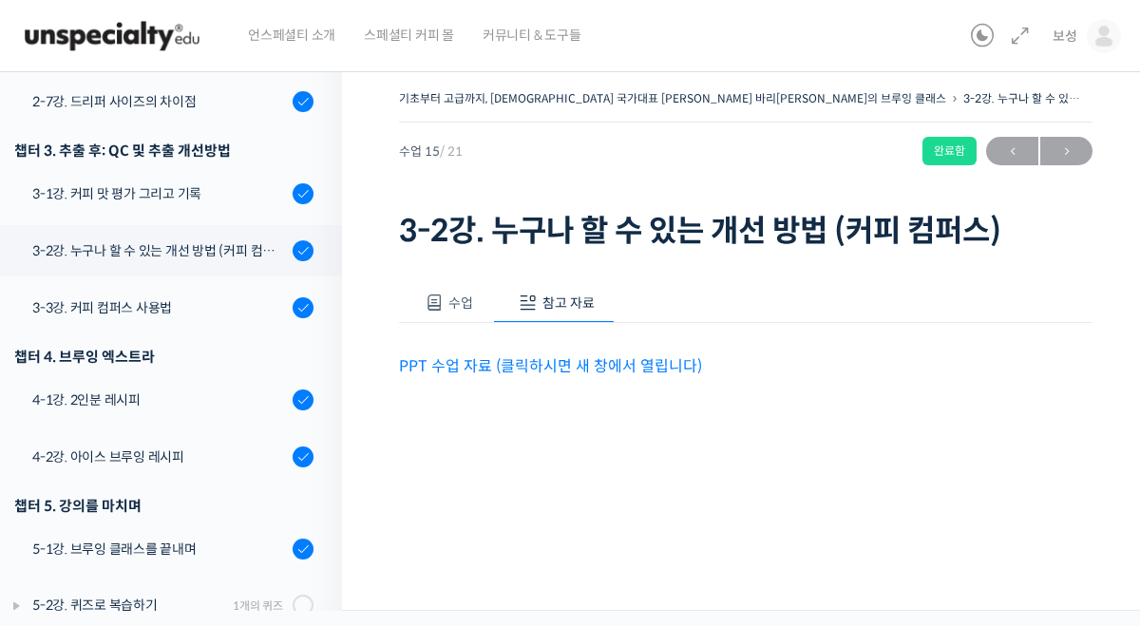
click at [566, 354] on p "PPT 수업 자료 (클릭하시면 새 창에서 열립니다)" at bounding box center [746, 366] width 694 height 26
click at [566, 363] on link "PPT 수업 자료 (클릭하시면 새 창에서 열립니다)" at bounding box center [550, 366] width 303 height 20
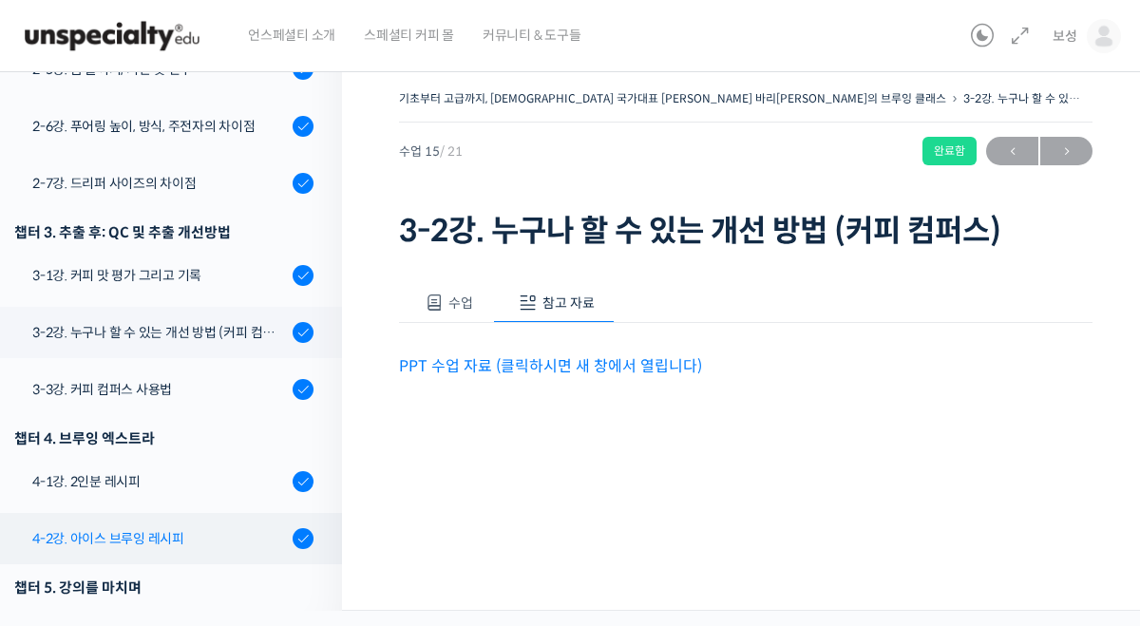
scroll to position [905, 0]
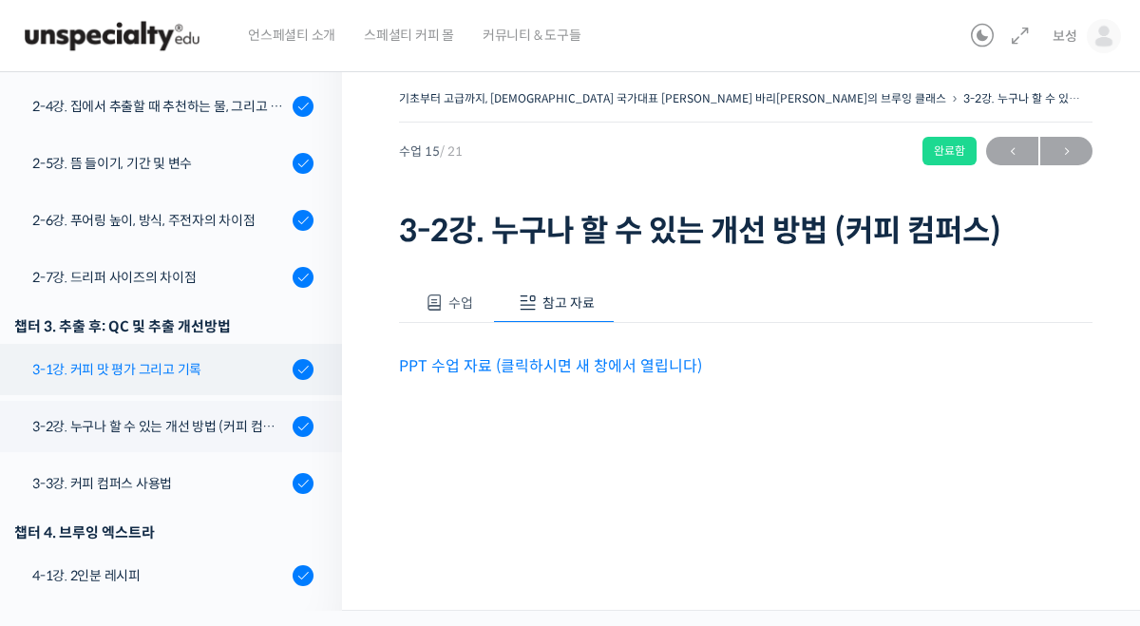
click at [169, 359] on div "3-1강. 커피 맛 평가 그리고 기록" at bounding box center [159, 369] width 255 height 21
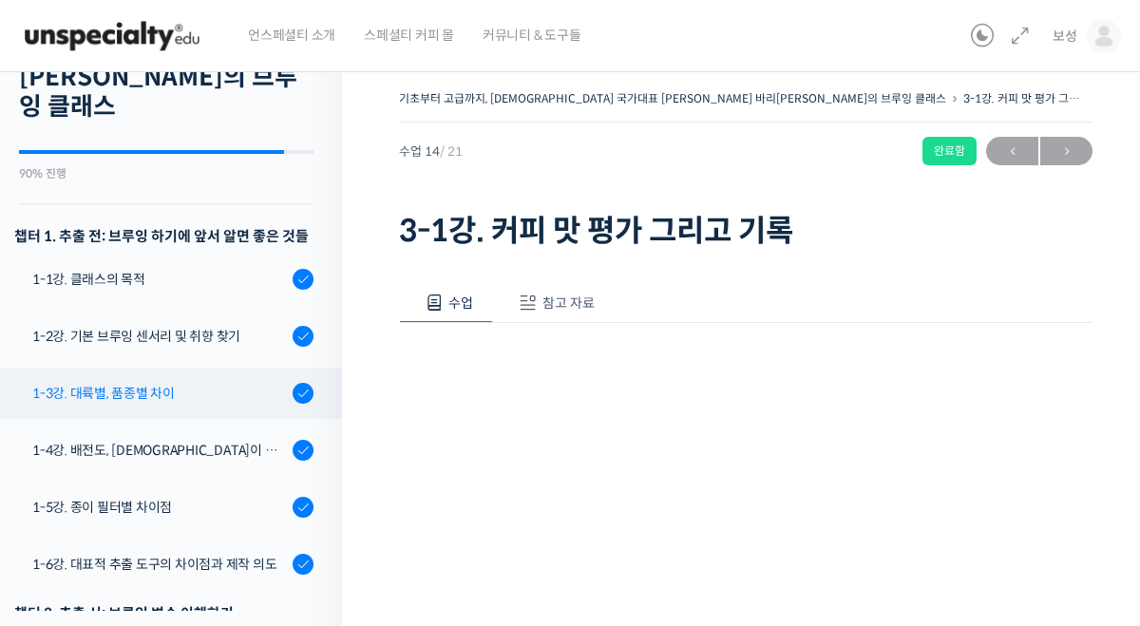
scroll to position [178, 0]
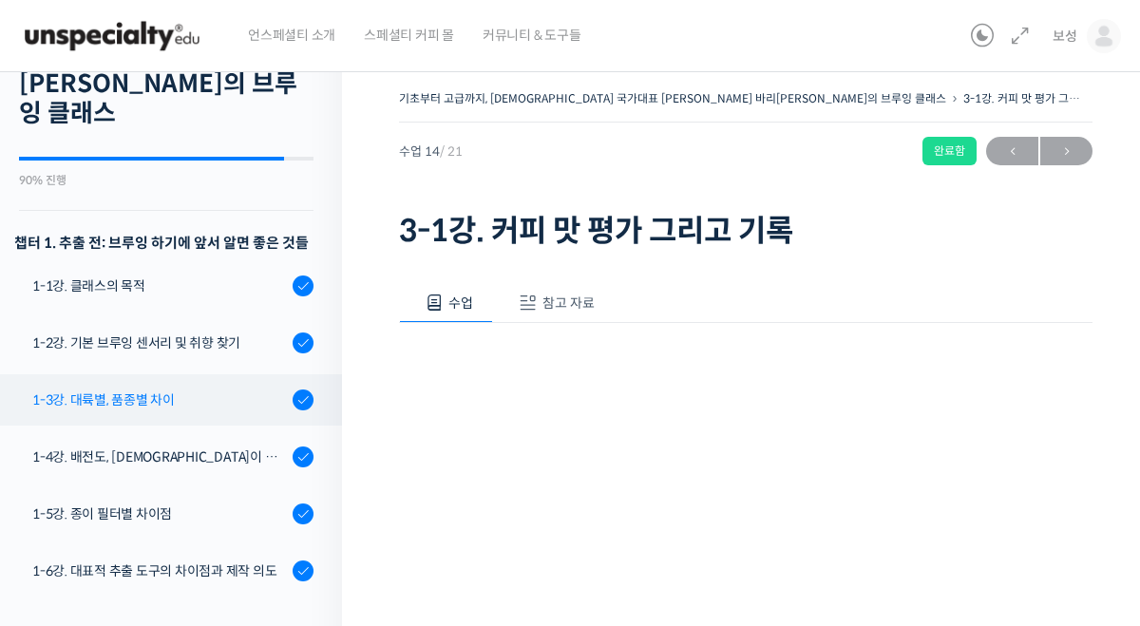
click at [172, 333] on div "1-2강. 기본 브루잉 센서리 및 취향 찾기" at bounding box center [159, 343] width 255 height 21
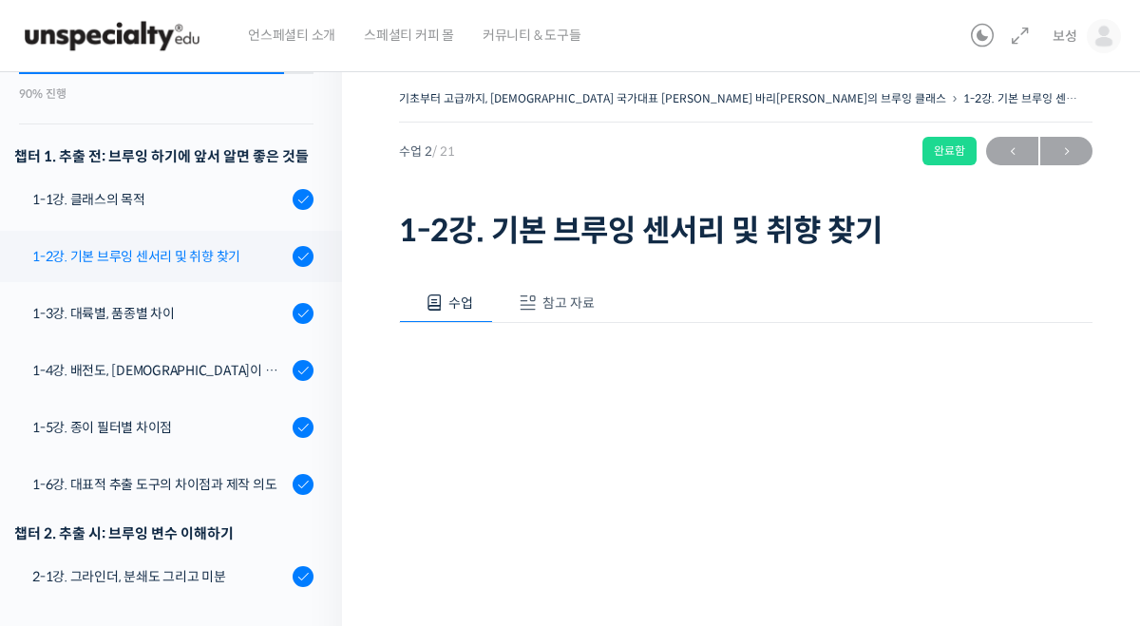
scroll to position [263, 0]
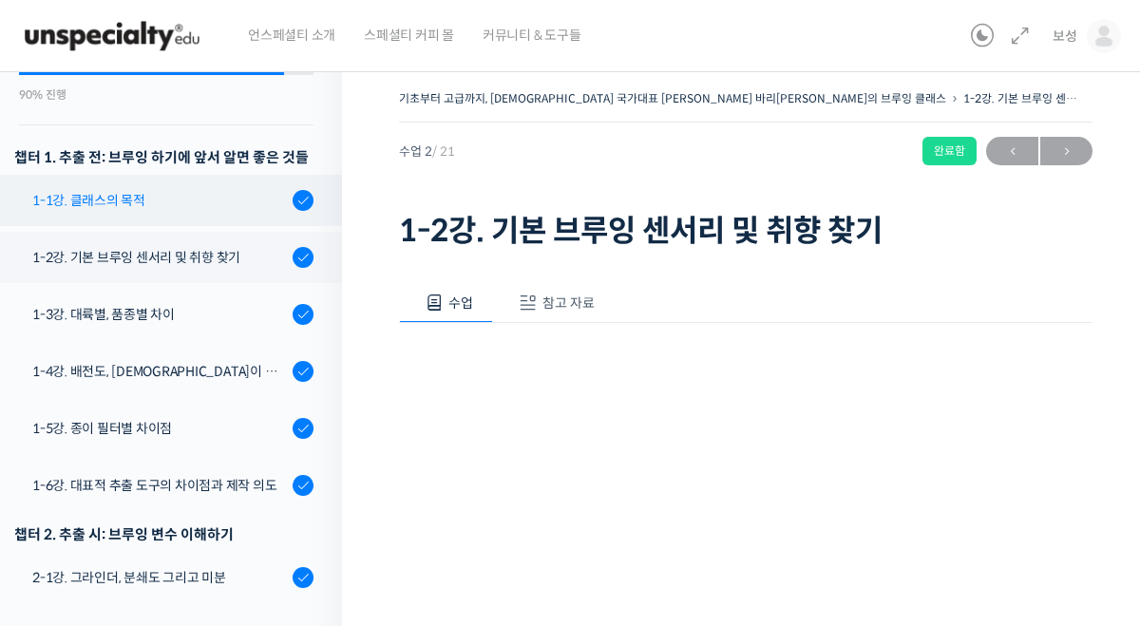
click at [181, 190] on div "1-1강. 클래스의 목적" at bounding box center [159, 200] width 255 height 21
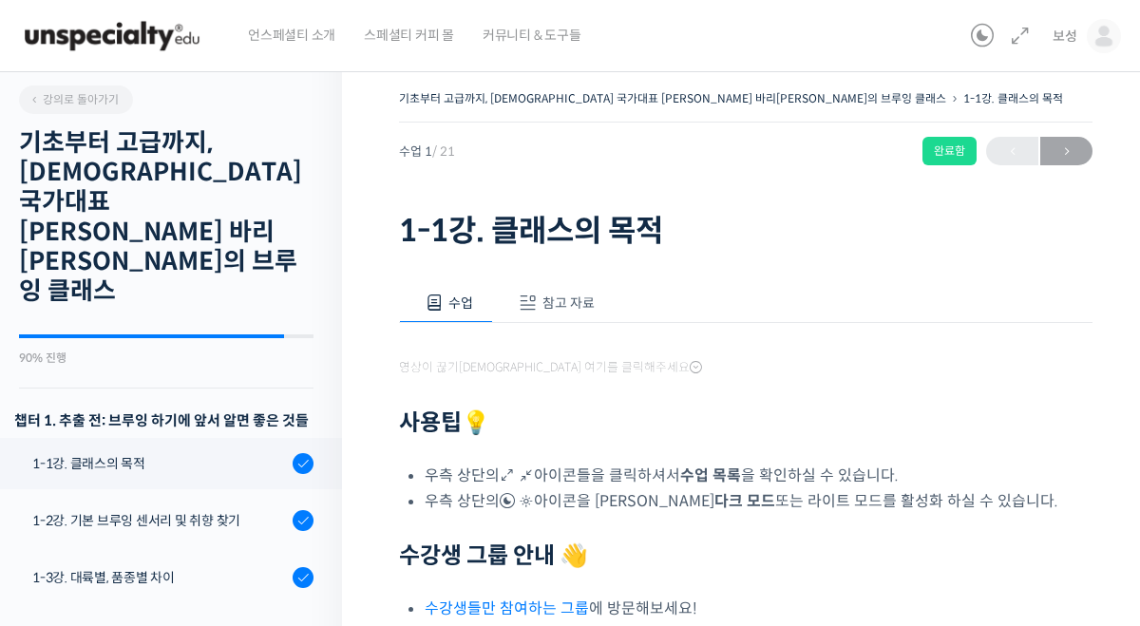
click at [567, 310] on span "참고 자료" at bounding box center [569, 303] width 52 height 17
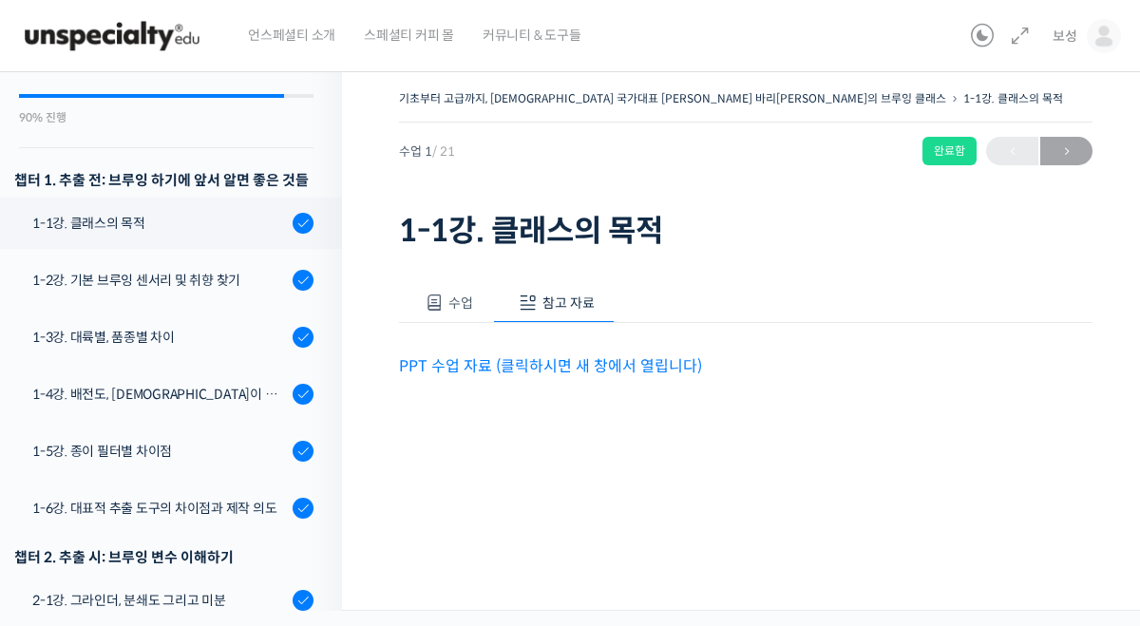
scroll to position [241, 0]
click at [585, 385] on div "수업 참고 자료 영상이 끊기[DEMOGRAPHIC_DATA]를 클릭해주세요 사용팁 💡 우측 상단의 아이콘들을 클릭하셔서 수업 목록 을 확인하실…" at bounding box center [746, 361] width 694 height 212
click at [605, 354] on p "PPT 수업 자료 (클릭하시면 새 창에서 열립니다)" at bounding box center [746, 366] width 694 height 26
click at [605, 358] on link "PPT 수업 자료 (클릭하시면 새 창에서 열립니다)" at bounding box center [550, 366] width 303 height 20
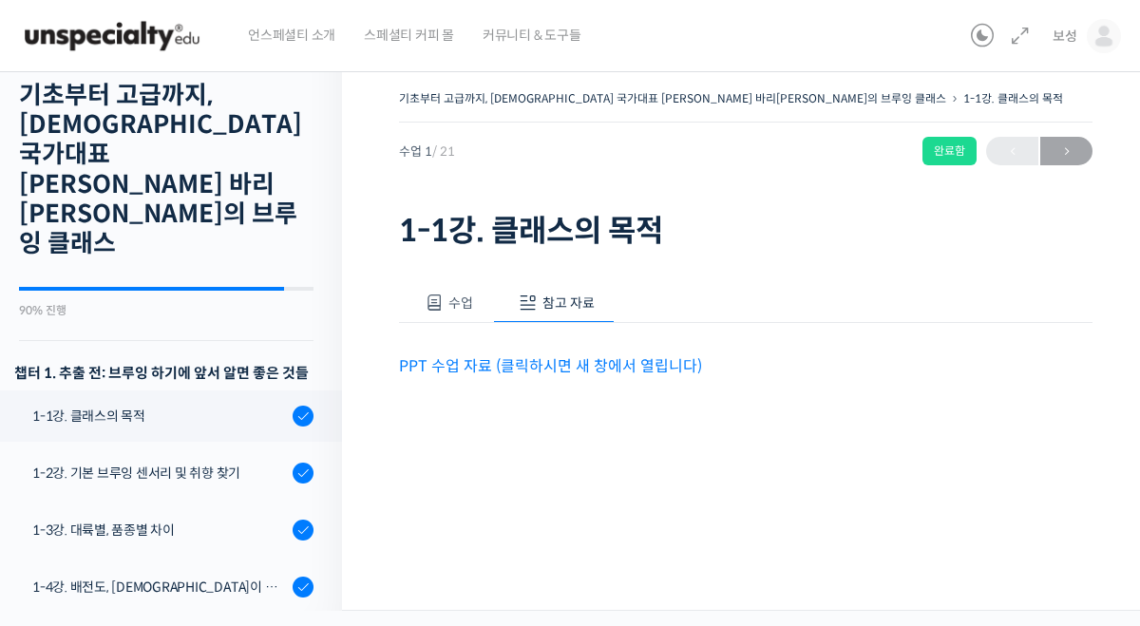
scroll to position [0, 0]
